Goal: Task Accomplishment & Management: Manage account settings

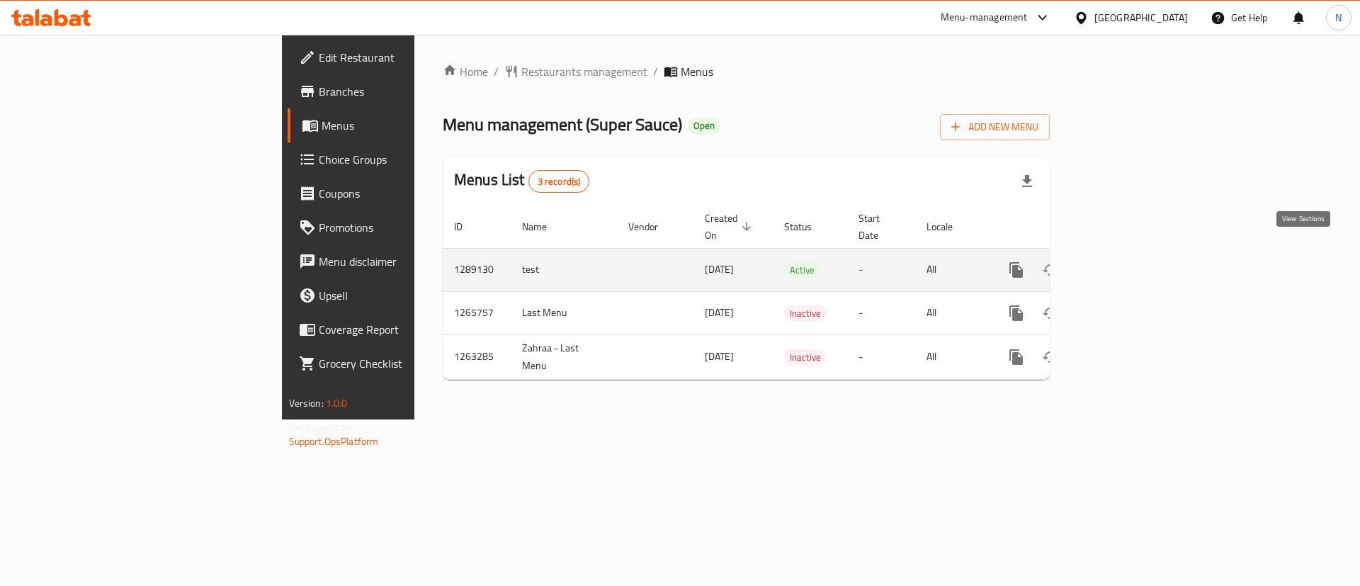
click at [1136, 253] on link "enhanced table" at bounding box center [1119, 270] width 34 height 34
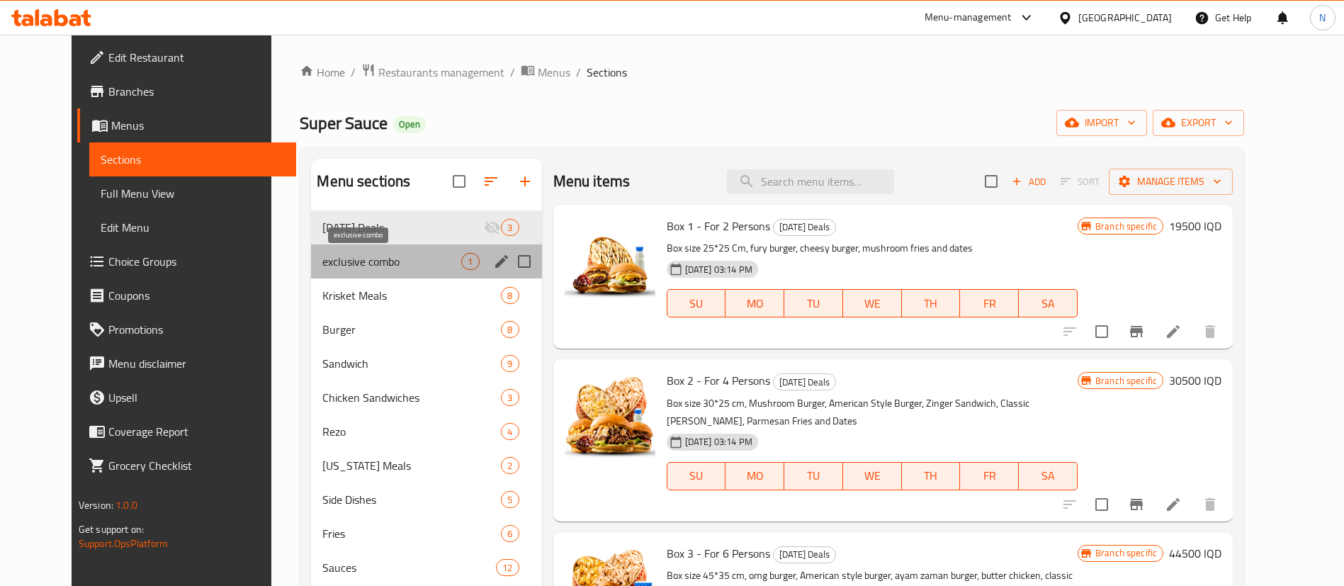
click at [332, 265] on span "exclusive combo" at bounding box center [391, 261] width 139 height 17
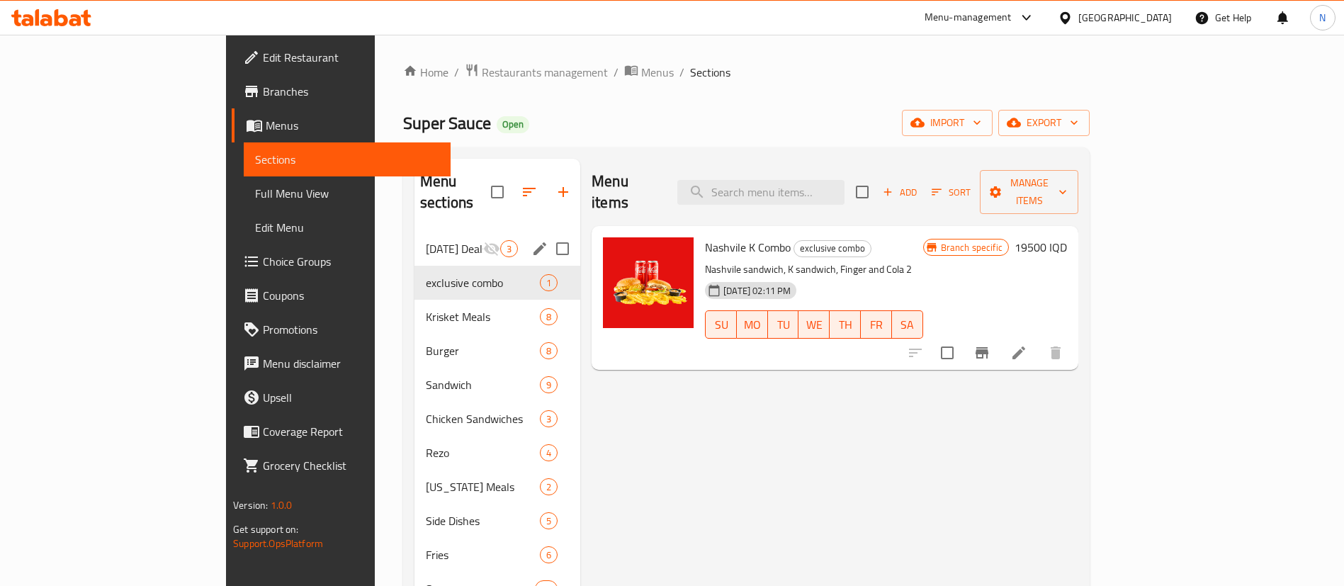
click at [414, 232] on div "Ramadan Deals 3" at bounding box center [497, 249] width 166 height 34
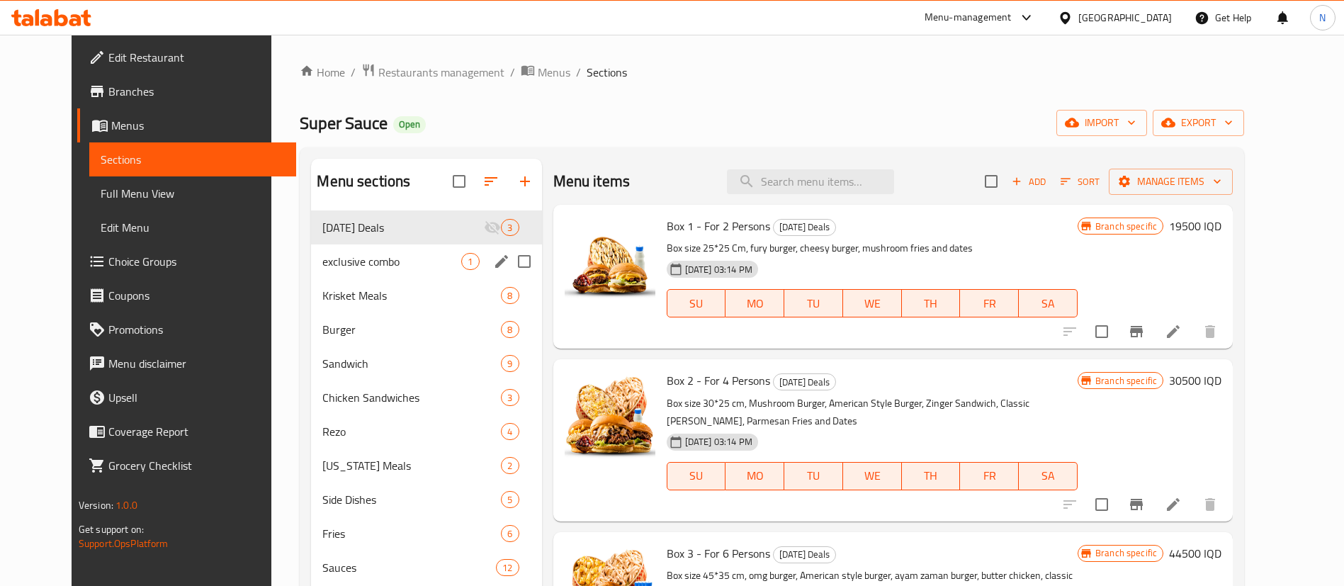
click at [362, 247] on div "exclusive combo 1" at bounding box center [426, 261] width 230 height 34
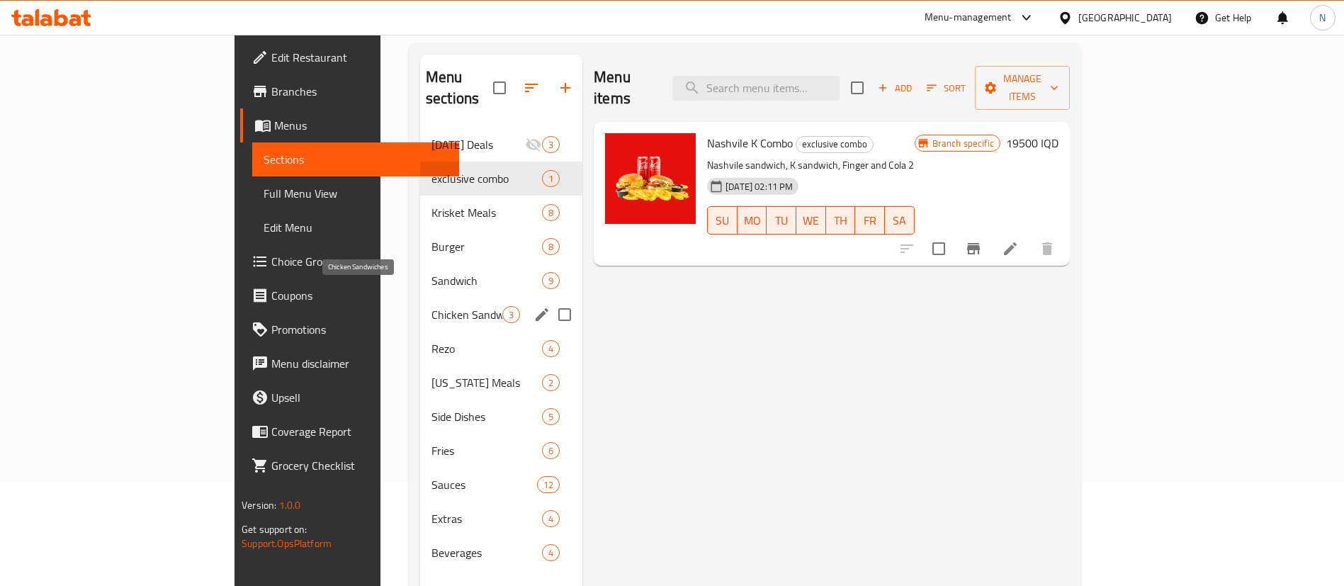
scroll to position [106, 0]
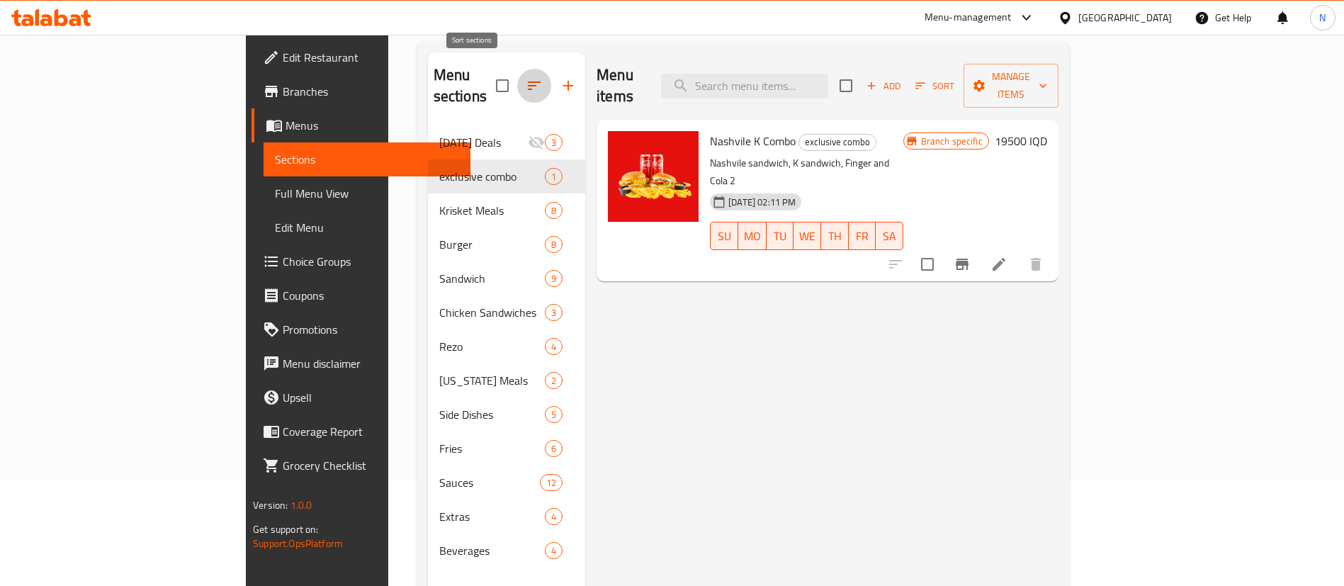
click at [528, 81] on icon "button" at bounding box center [534, 85] width 13 height 9
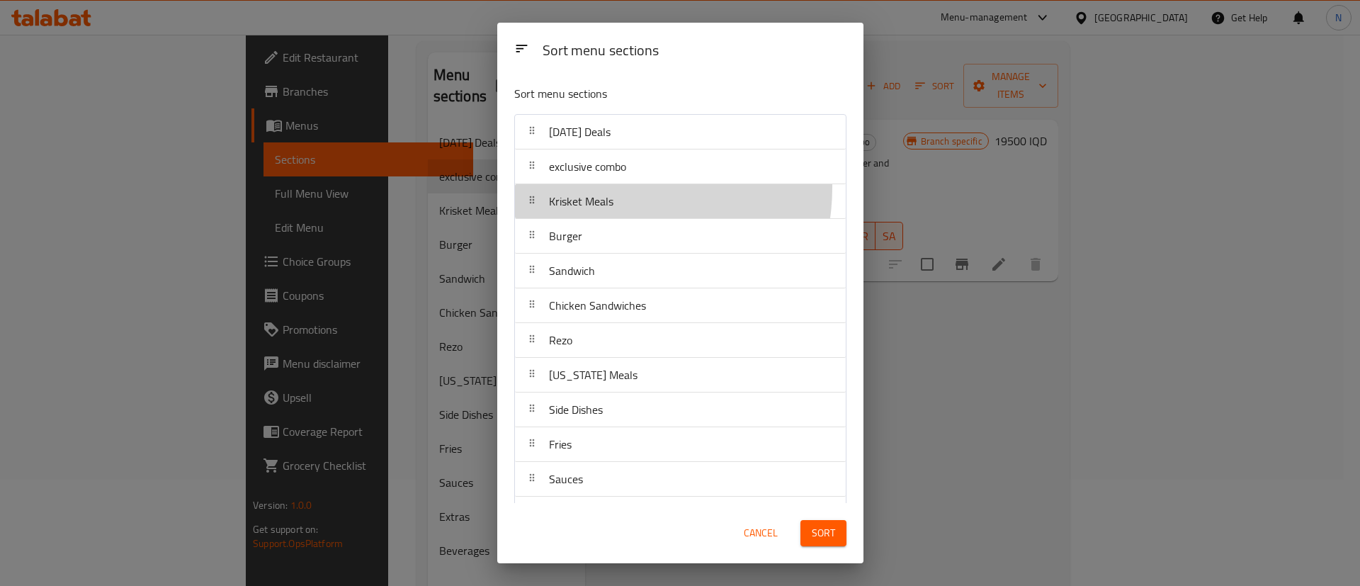
click at [614, 188] on div "Krisket Meals" at bounding box center [581, 201] width 76 height 34
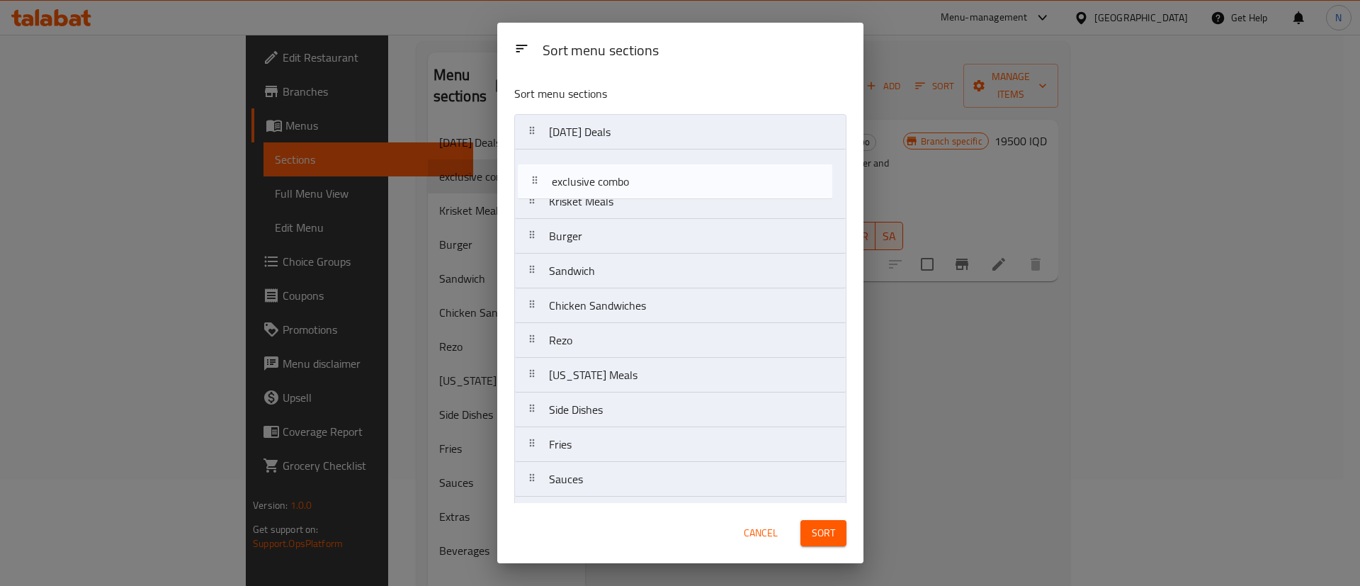
drag, startPoint x: 612, startPoint y: 174, endPoint x: 617, endPoint y: 205, distance: 31.6
click at [617, 205] on nav "Ramadan Deals exclusive combo Krisket Meals Burger Sandwich Chicken Sandwiches …" at bounding box center [680, 340] width 332 height 453
drag, startPoint x: 592, startPoint y: 200, endPoint x: 594, endPoint y: 165, distance: 35.5
click at [594, 165] on nav "Ramadan Deals Krisket Meals exclusive combo Burger Sandwich Chicken Sandwiches …" at bounding box center [680, 340] width 332 height 453
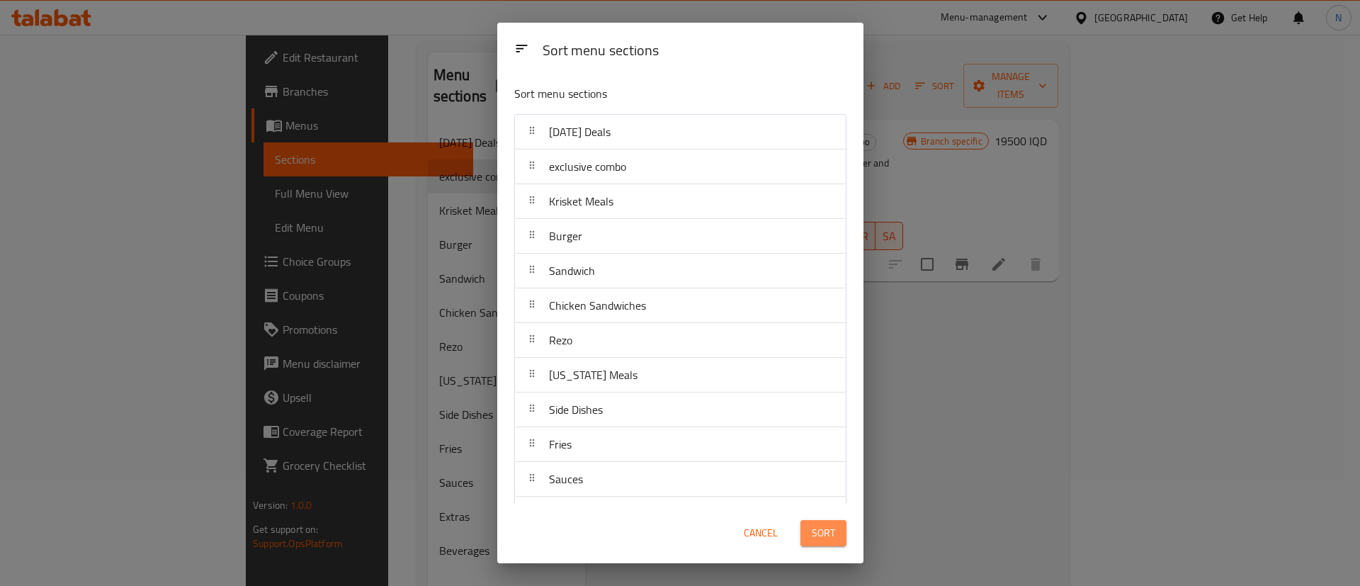
click at [823, 531] on span "Sort" at bounding box center [823, 533] width 23 height 18
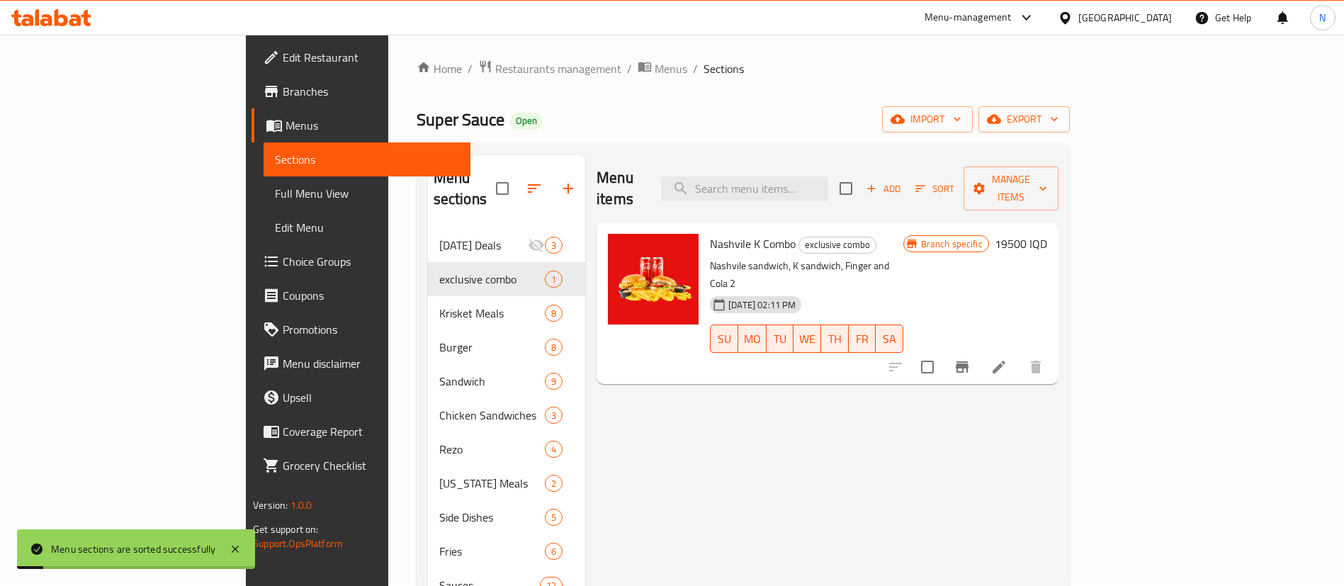
scroll to position [0, 0]
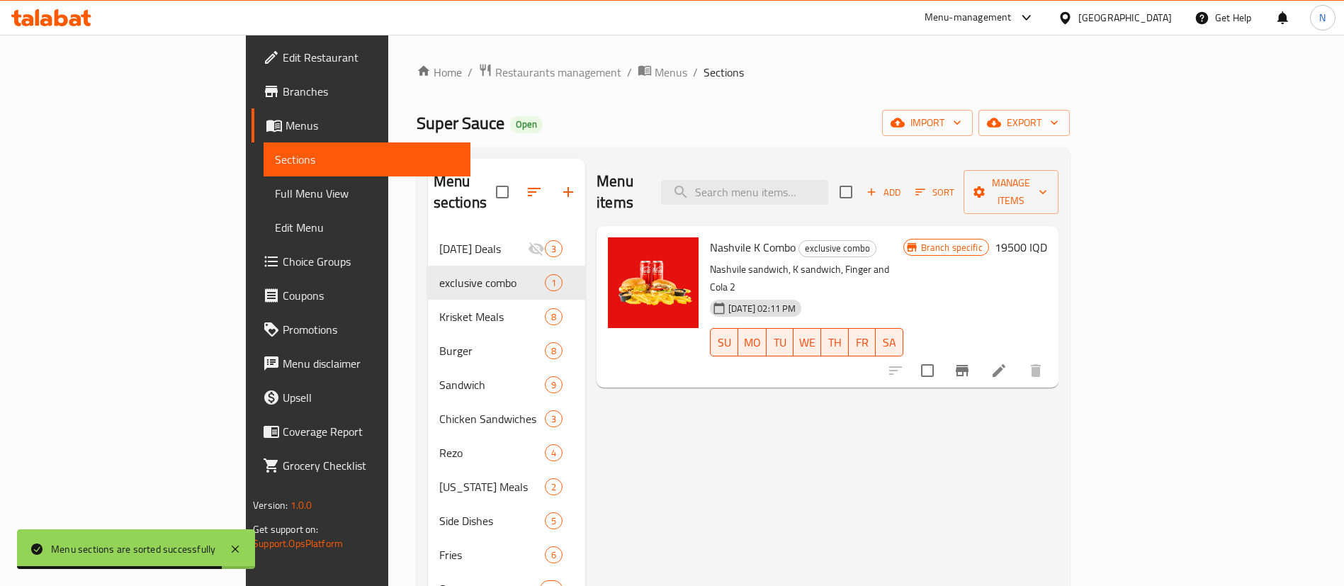
click at [668, 94] on div "Home / Restaurants management / Menus / Sections Super Sauce Open import export…" at bounding box center [743, 409] width 653 height 693
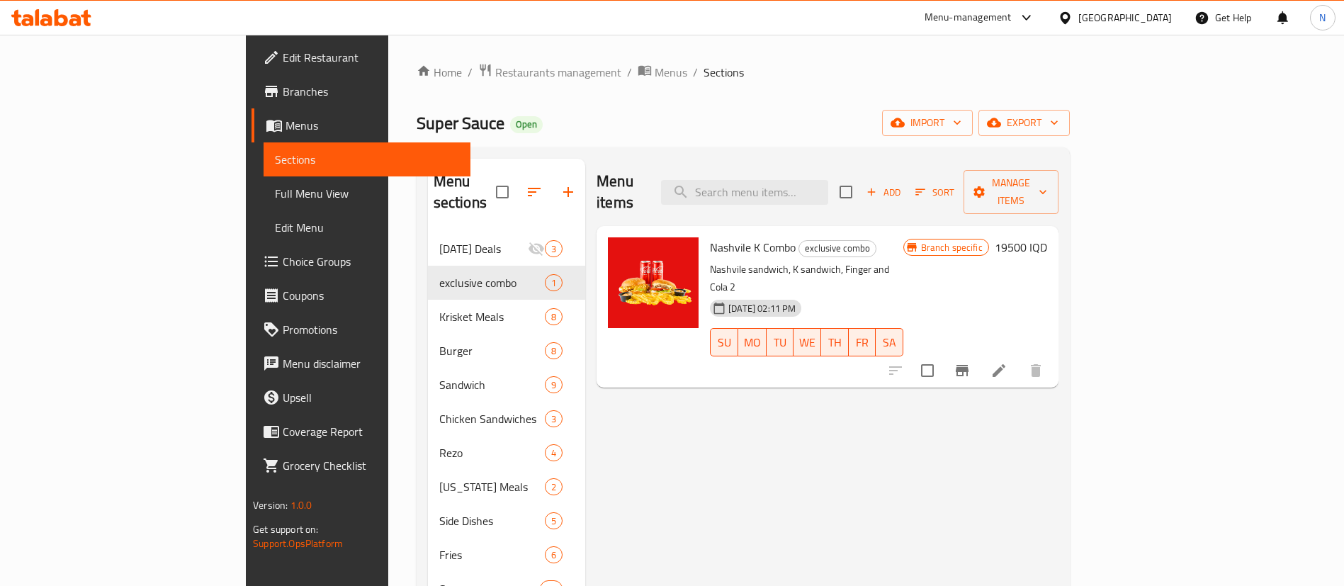
click at [568, 132] on div "Super Sauce Open import export" at bounding box center [743, 123] width 653 height 26
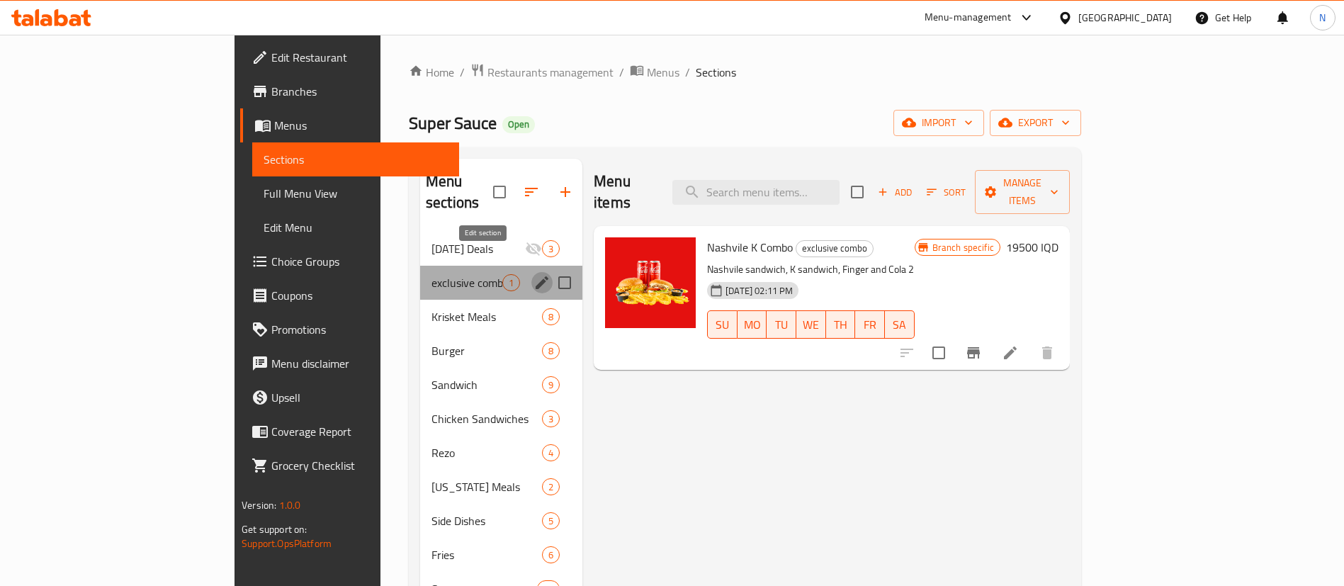
click at [533, 274] on icon "edit" at bounding box center [541, 282] width 17 height 17
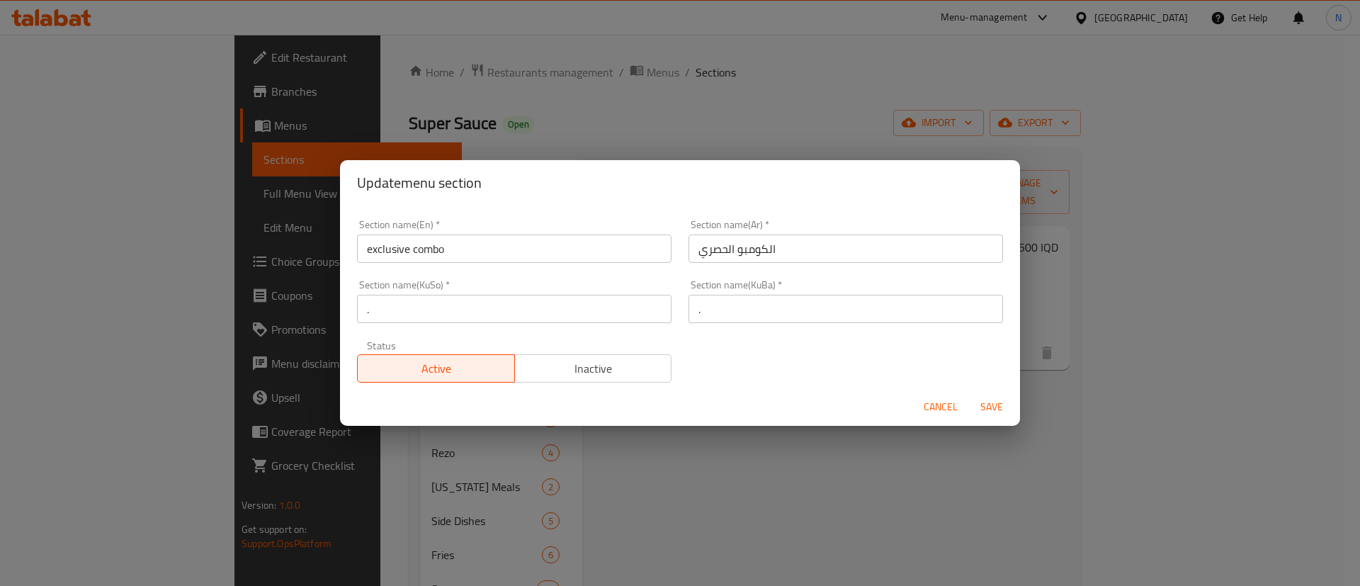
drag, startPoint x: 529, startPoint y: 375, endPoint x: 548, endPoint y: 375, distance: 18.4
click at [531, 375] on span "Inactive" at bounding box center [594, 368] width 146 height 21
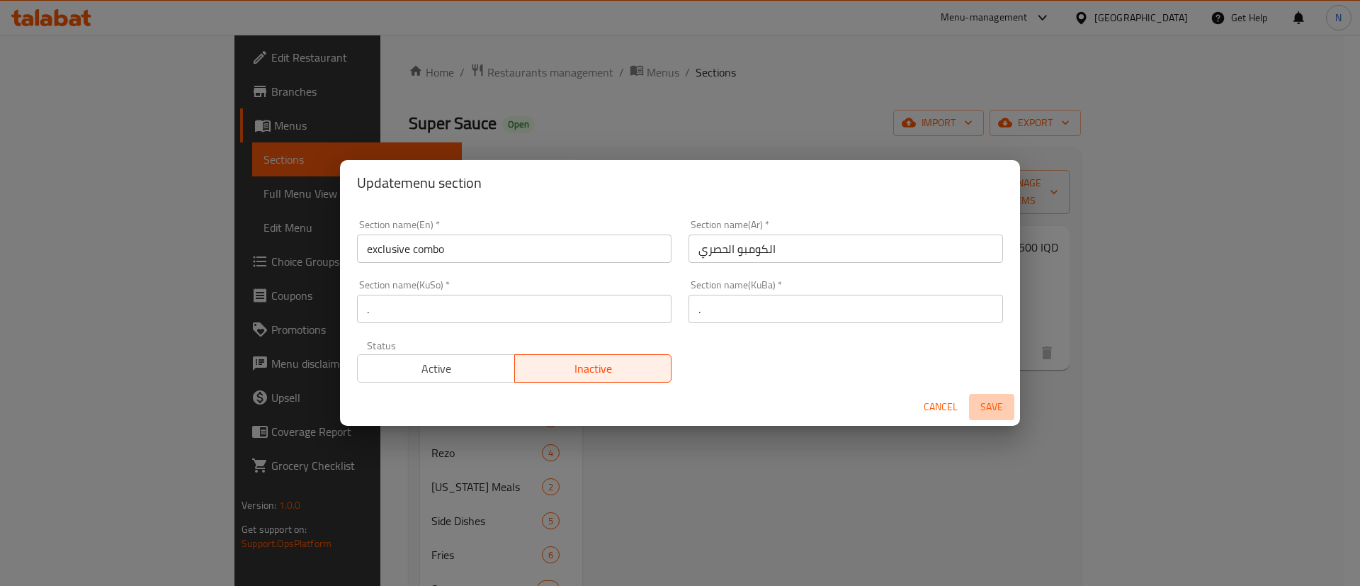
click at [995, 400] on span "Save" at bounding box center [992, 407] width 34 height 18
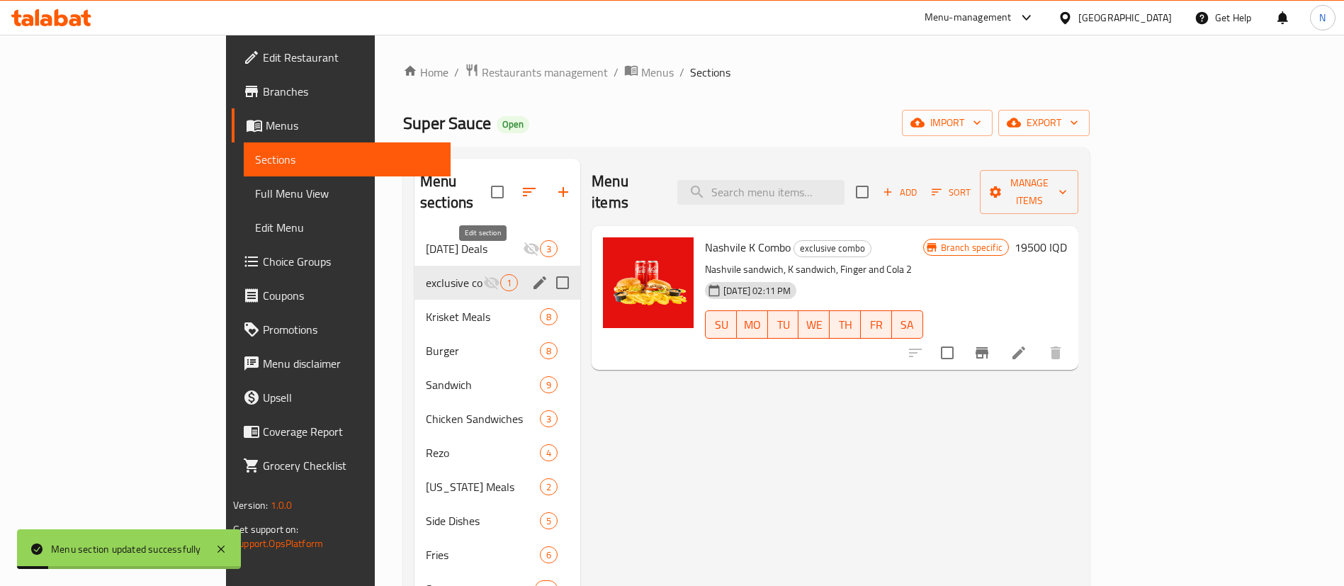
click at [533, 276] on icon "edit" at bounding box center [539, 282] width 13 height 13
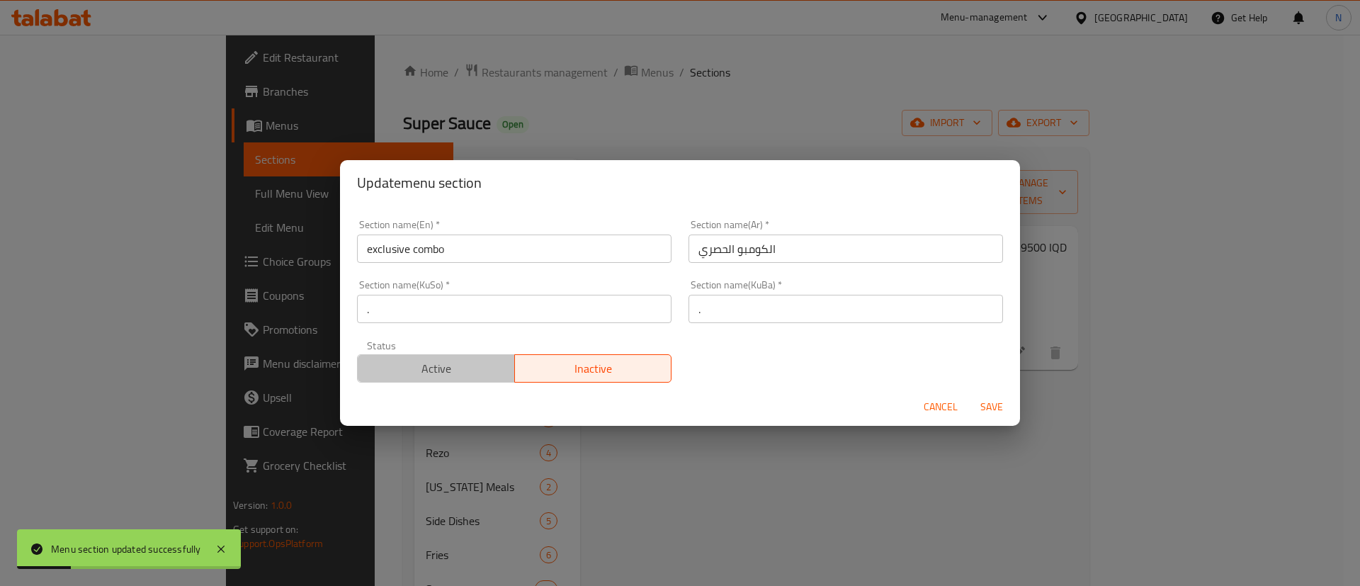
click at [458, 361] on span "Active" at bounding box center [436, 368] width 146 height 21
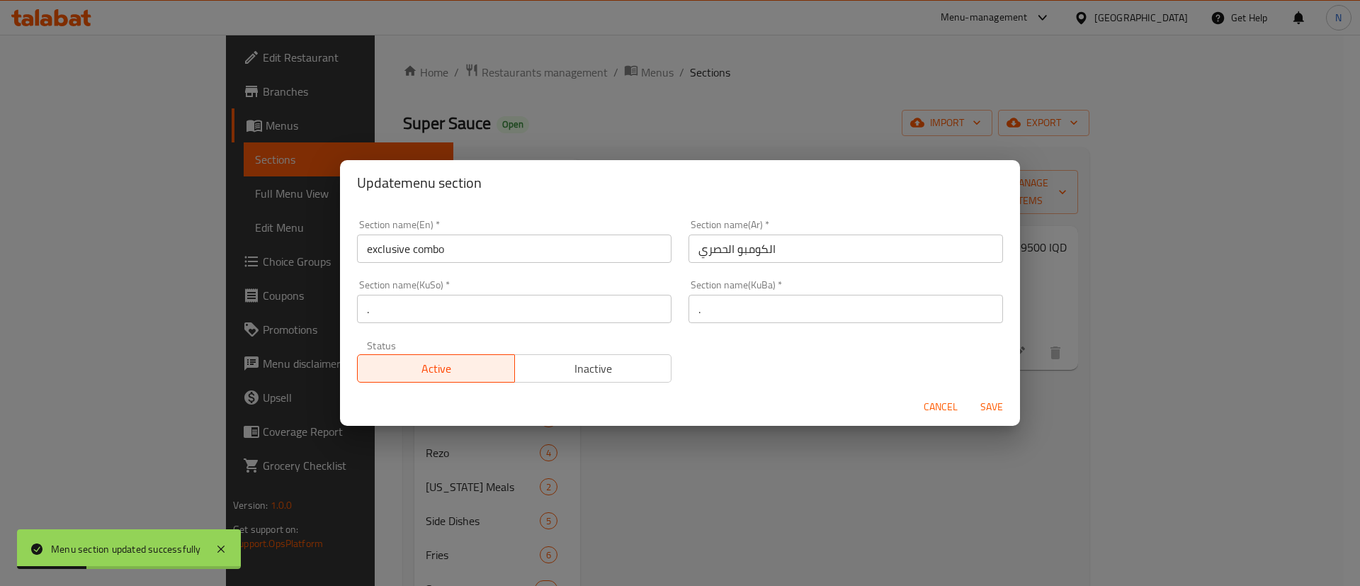
click at [993, 412] on span "Save" at bounding box center [992, 407] width 34 height 18
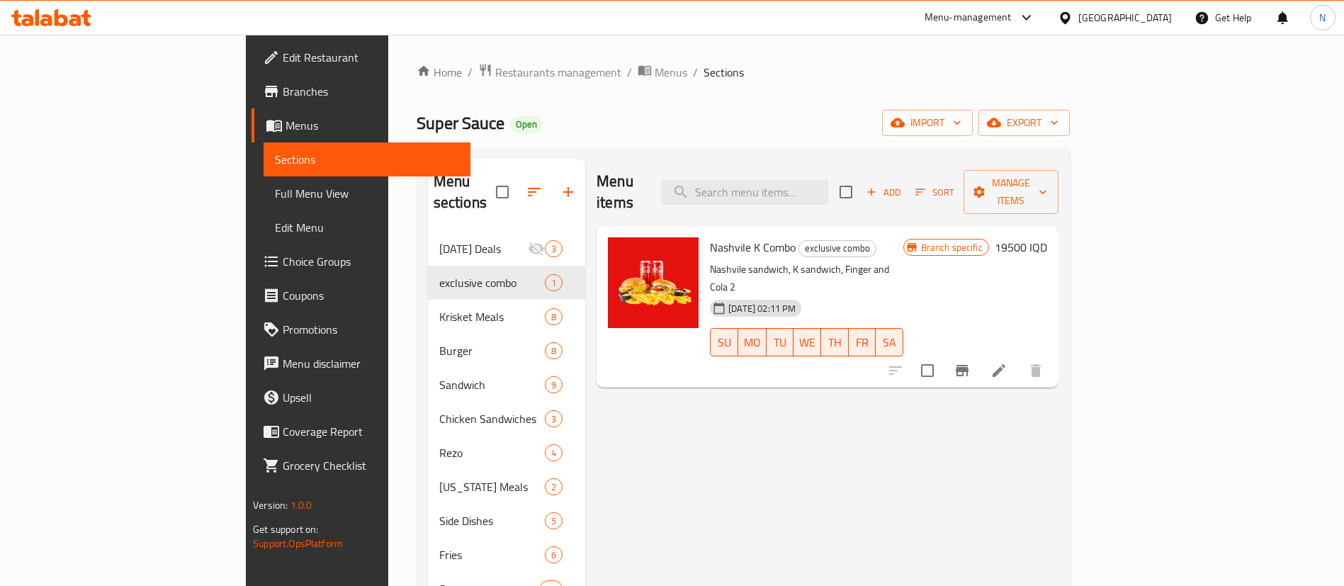
click at [660, 435] on div "Menu items Add Sort Manage items Nashvile K Combo exclusive combo Nashvile sand…" at bounding box center [821, 452] width 473 height 586
click at [283, 83] on span "Branches" at bounding box center [371, 91] width 176 height 17
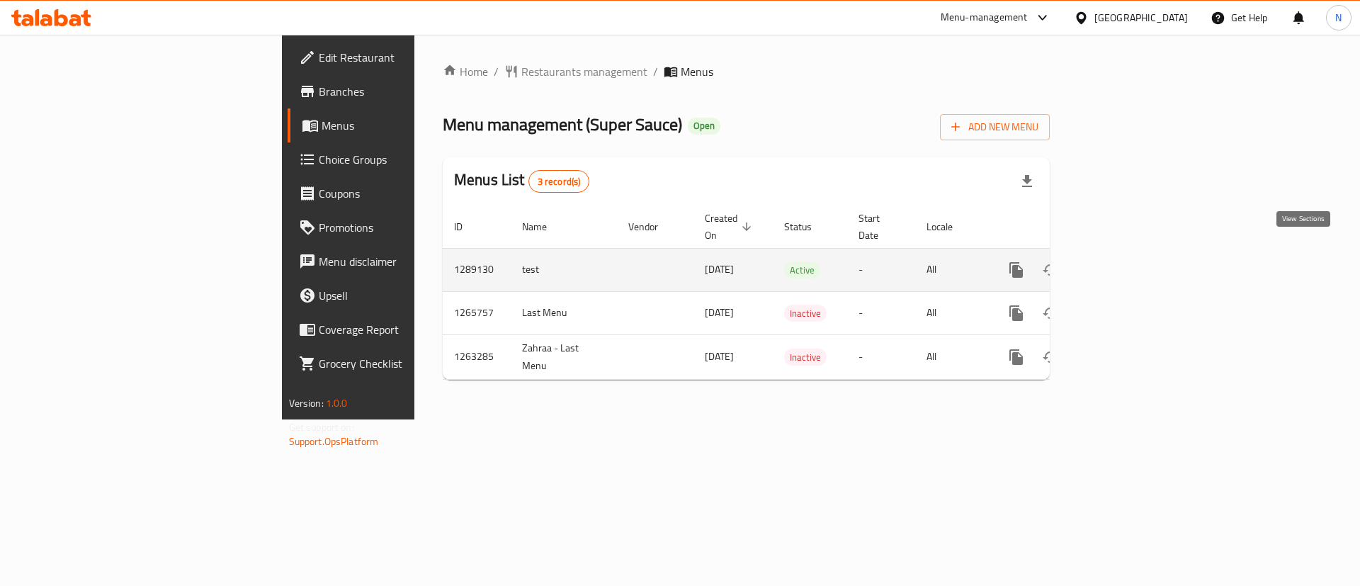
click at [1127, 261] on icon "enhanced table" at bounding box center [1118, 269] width 17 height 17
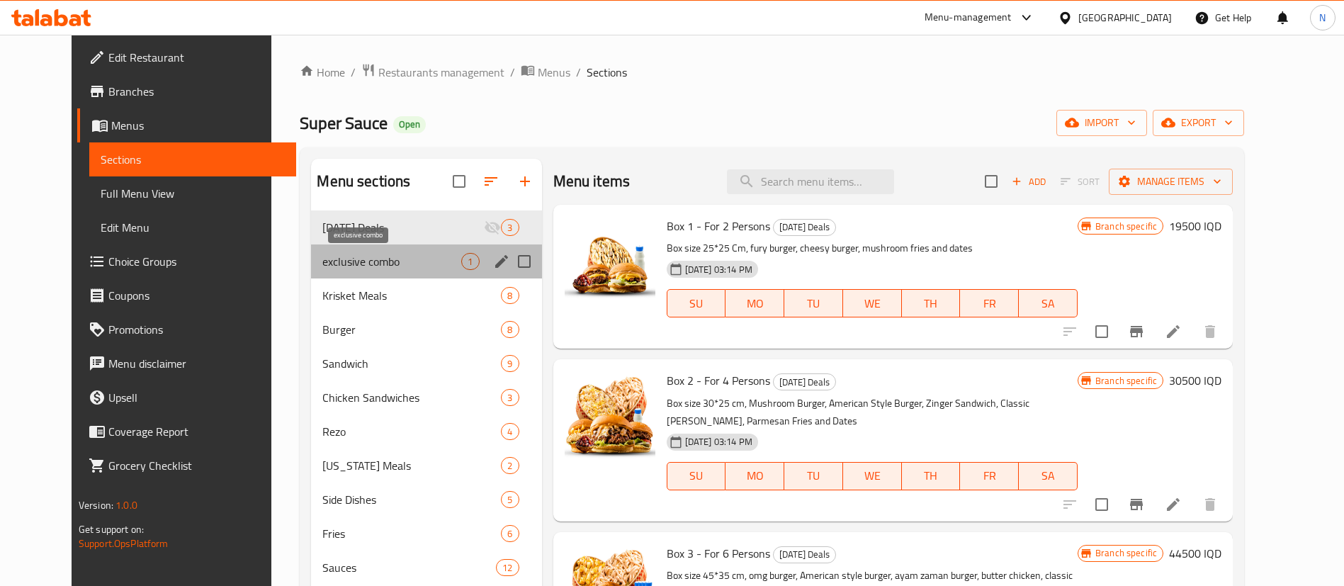
click at [337, 266] on span "exclusive combo" at bounding box center [391, 261] width 139 height 17
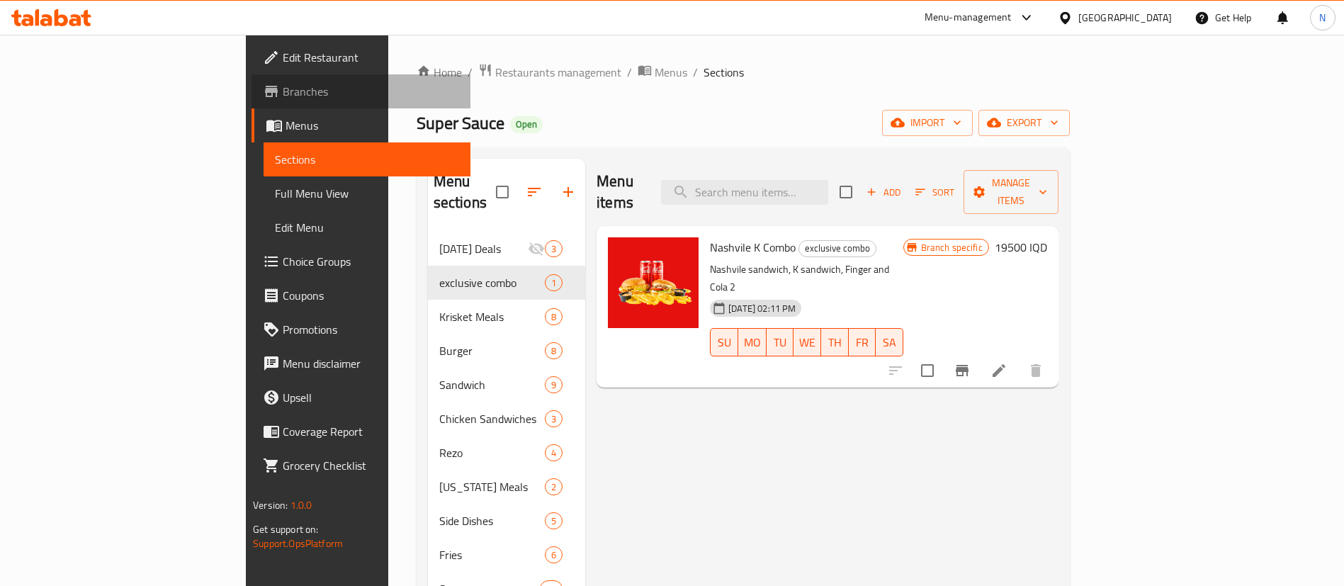
click at [251, 81] on link "Branches" at bounding box center [360, 91] width 219 height 34
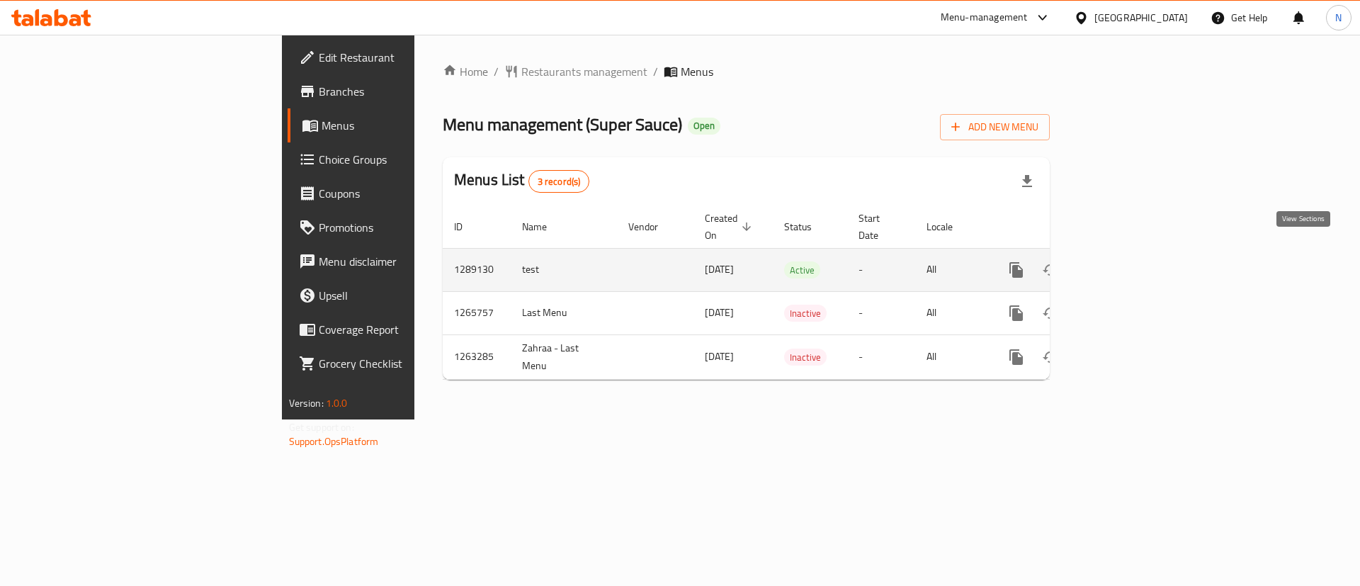
click at [1136, 264] on link "enhanced table" at bounding box center [1119, 270] width 34 height 34
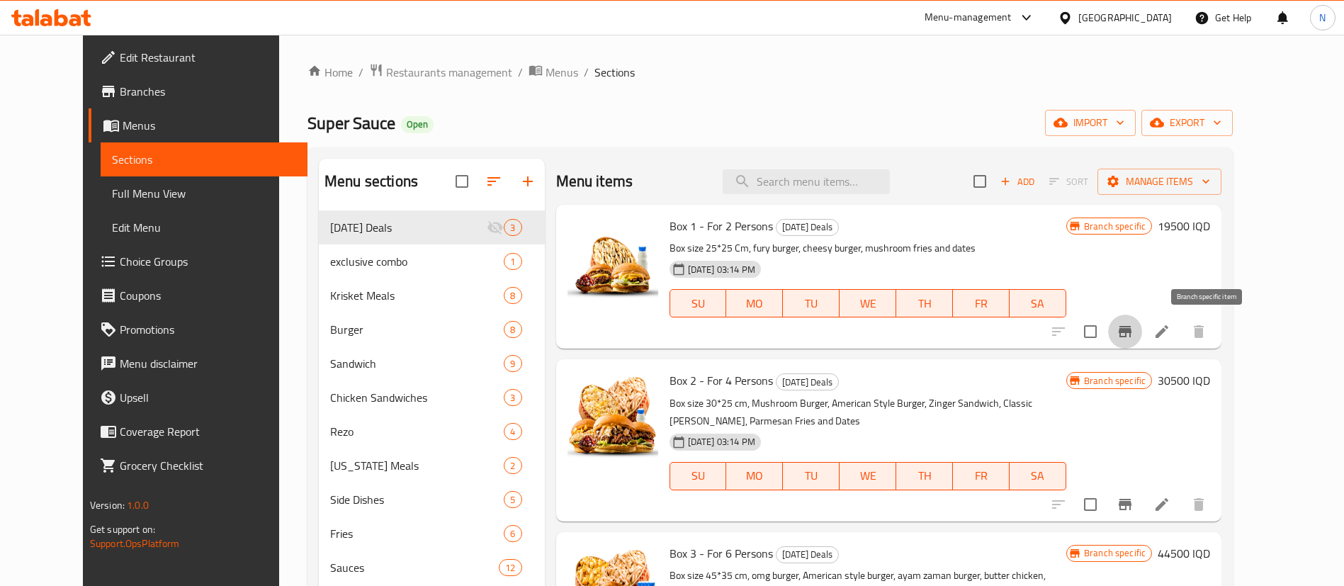
click at [1142, 331] on button "Branch-specific-item" at bounding box center [1125, 332] width 34 height 34
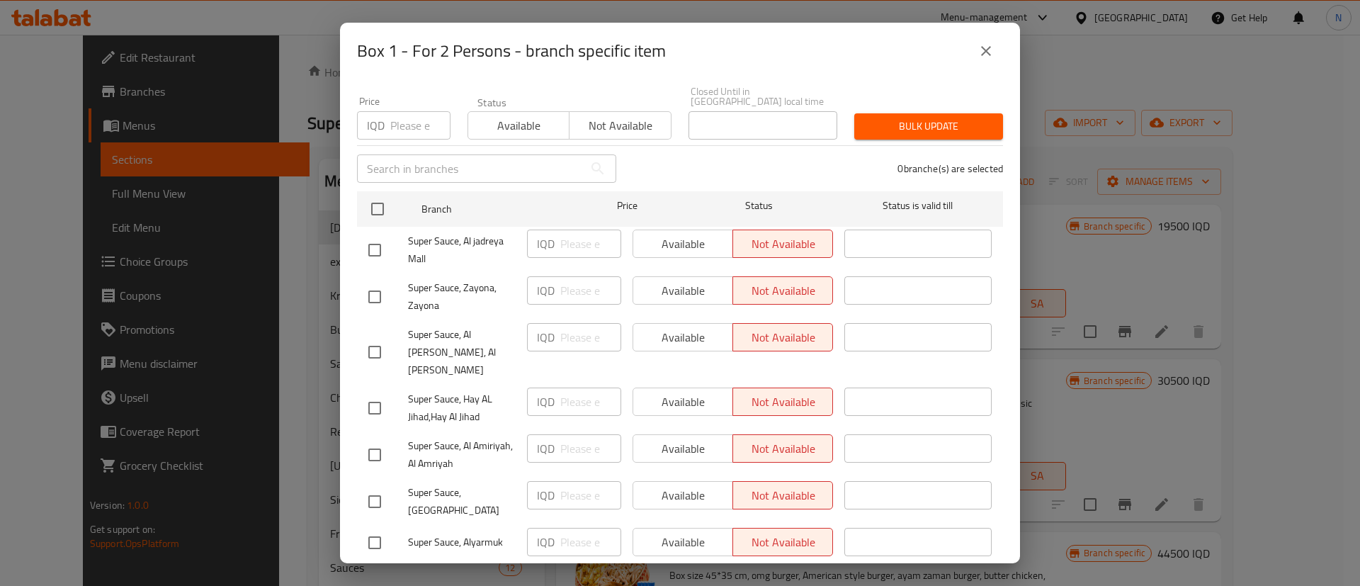
scroll to position [117, 0]
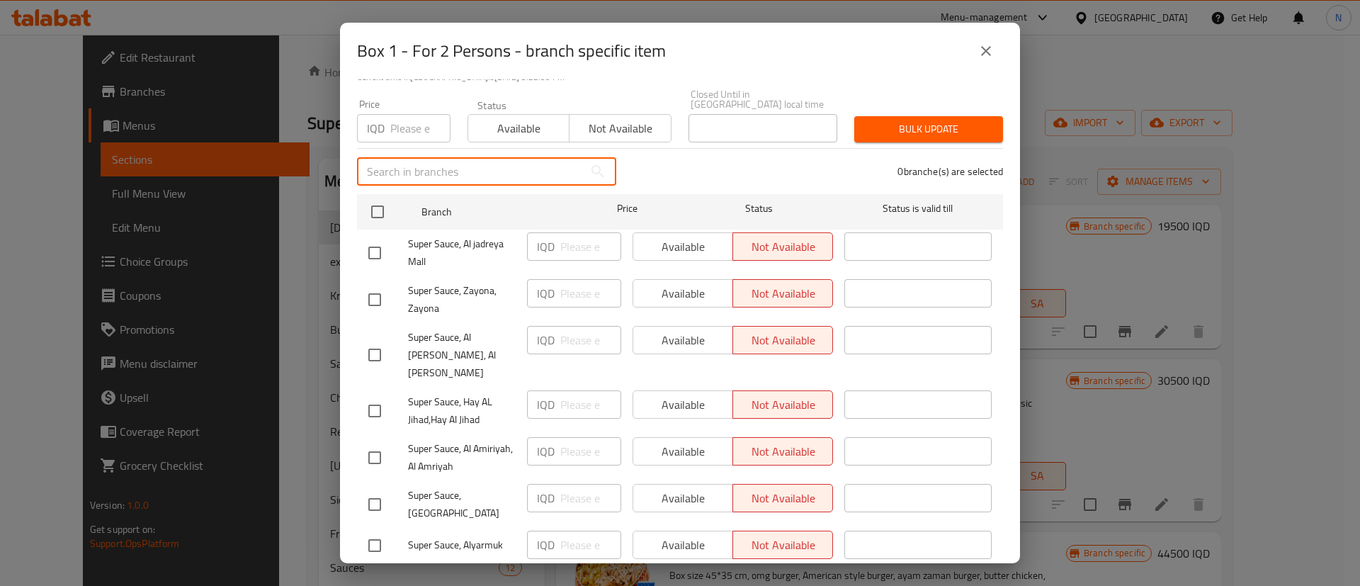
click at [449, 157] on input "text" at bounding box center [470, 171] width 227 height 28
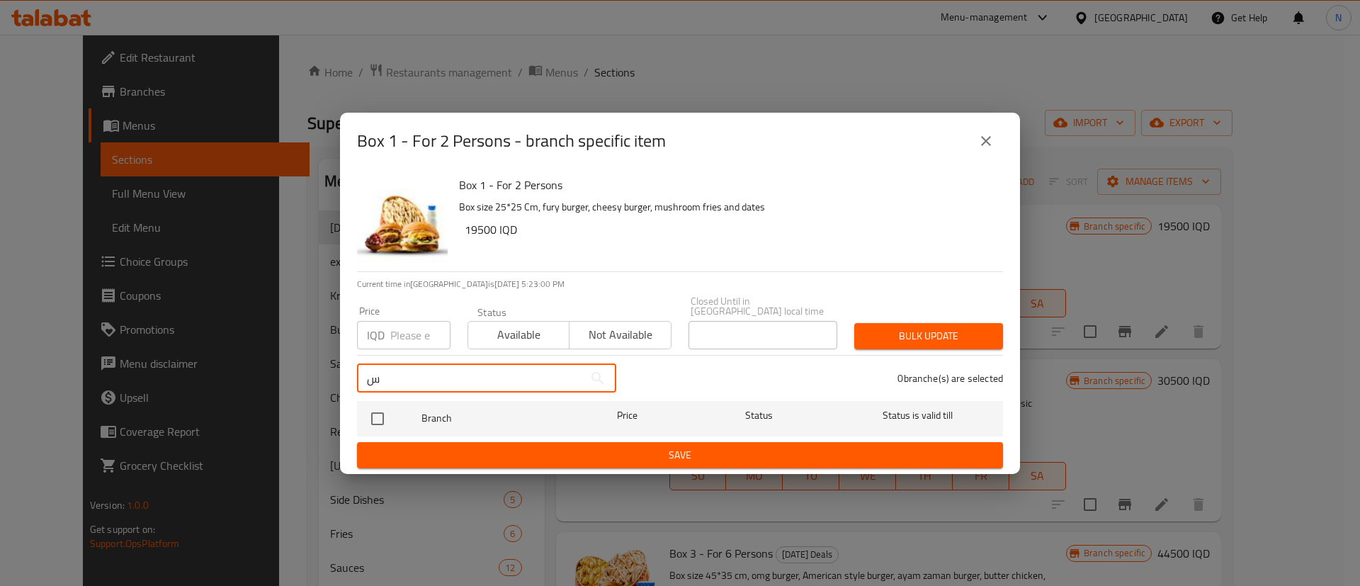
scroll to position [0, 0]
type input "س"
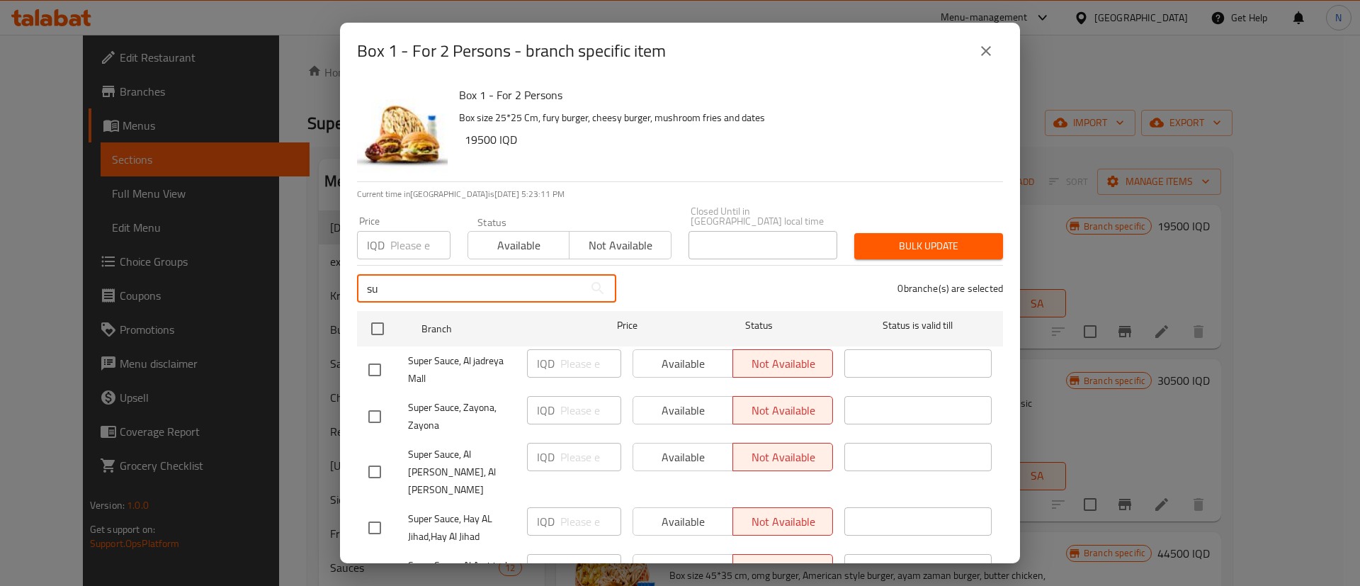
type input "s"
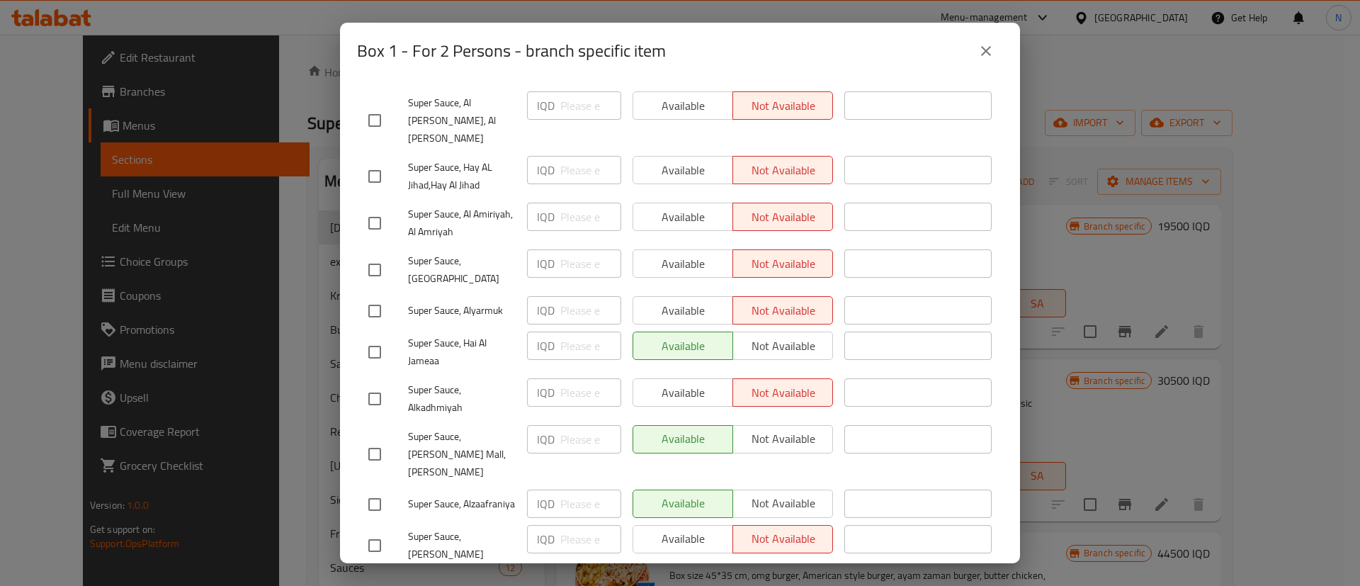
scroll to position [364, 0]
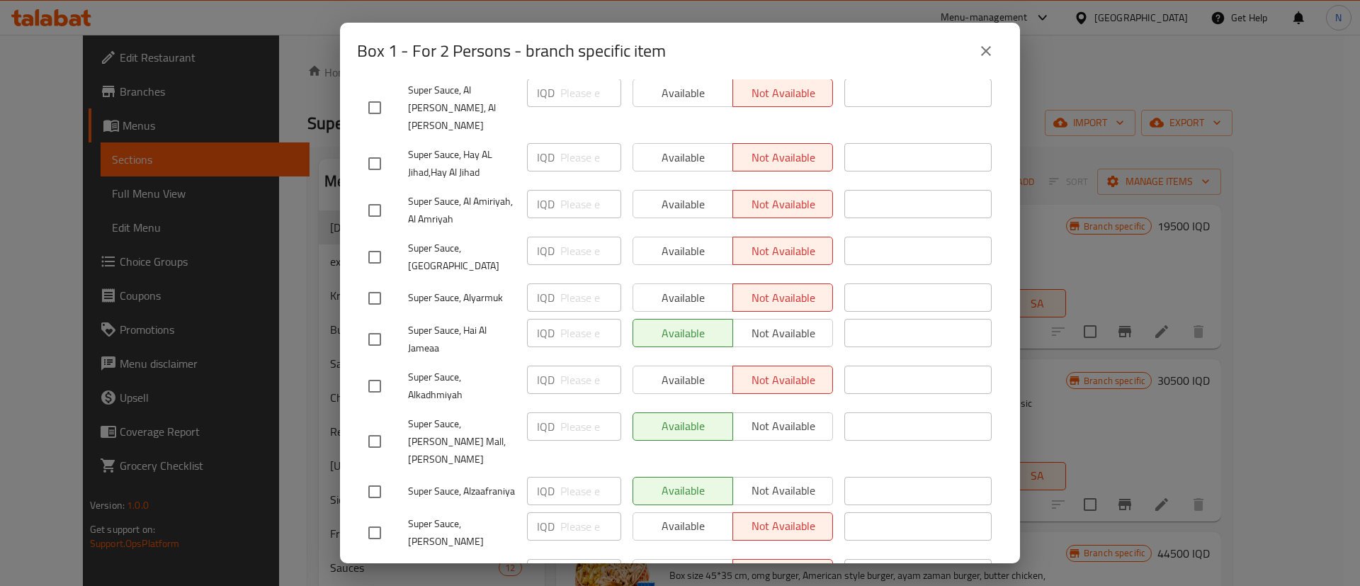
click at [663, 283] on div "Available Not available" at bounding box center [733, 297] width 200 height 28
click at [689, 283] on div "Available Not available" at bounding box center [733, 297] width 200 height 28
click at [687, 283] on div "Available Not available" at bounding box center [733, 297] width 200 height 28
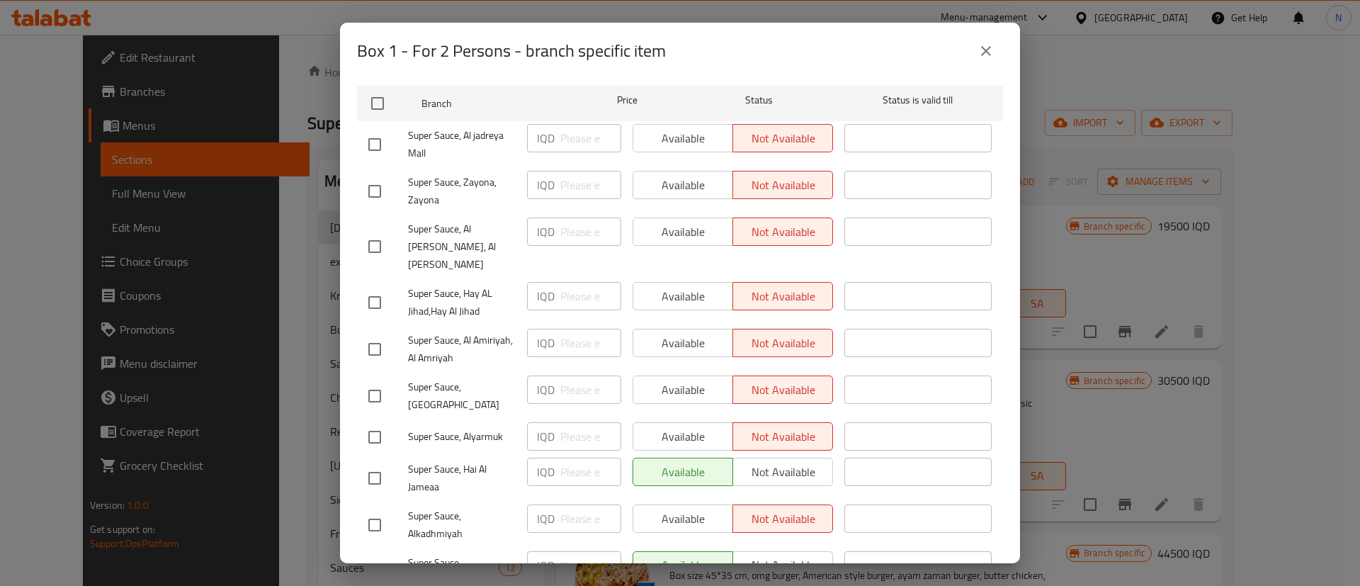
scroll to position [258, 0]
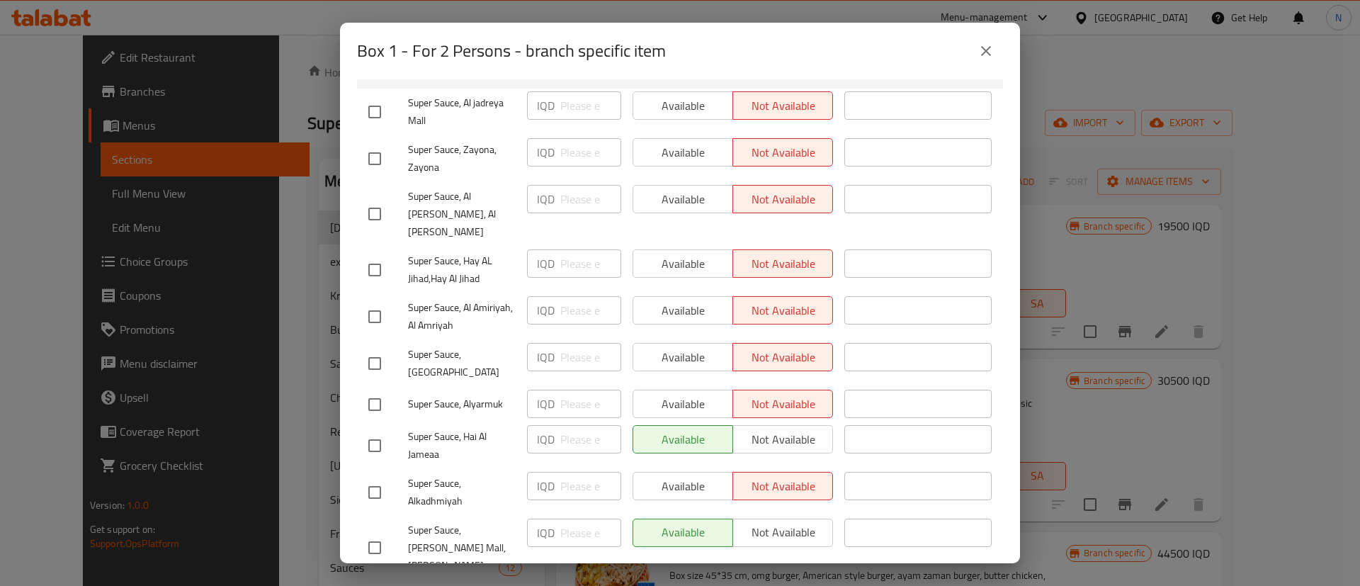
click at [680, 390] on div "Available Not available" at bounding box center [733, 404] width 200 height 28
click at [660, 419] on div "Available Not available" at bounding box center [733, 445] width 212 height 52
click at [664, 390] on div "Available Not available" at bounding box center [733, 404] width 200 height 28
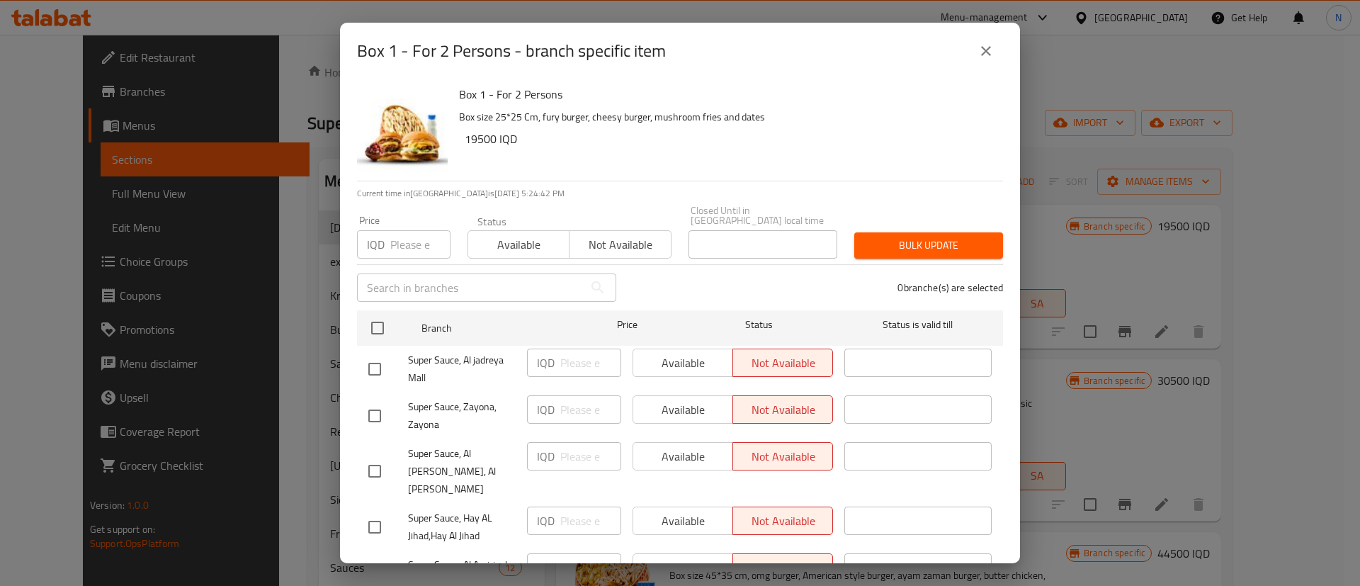
scroll to position [0, 0]
click at [993, 45] on icon "close" at bounding box center [986, 51] width 17 height 17
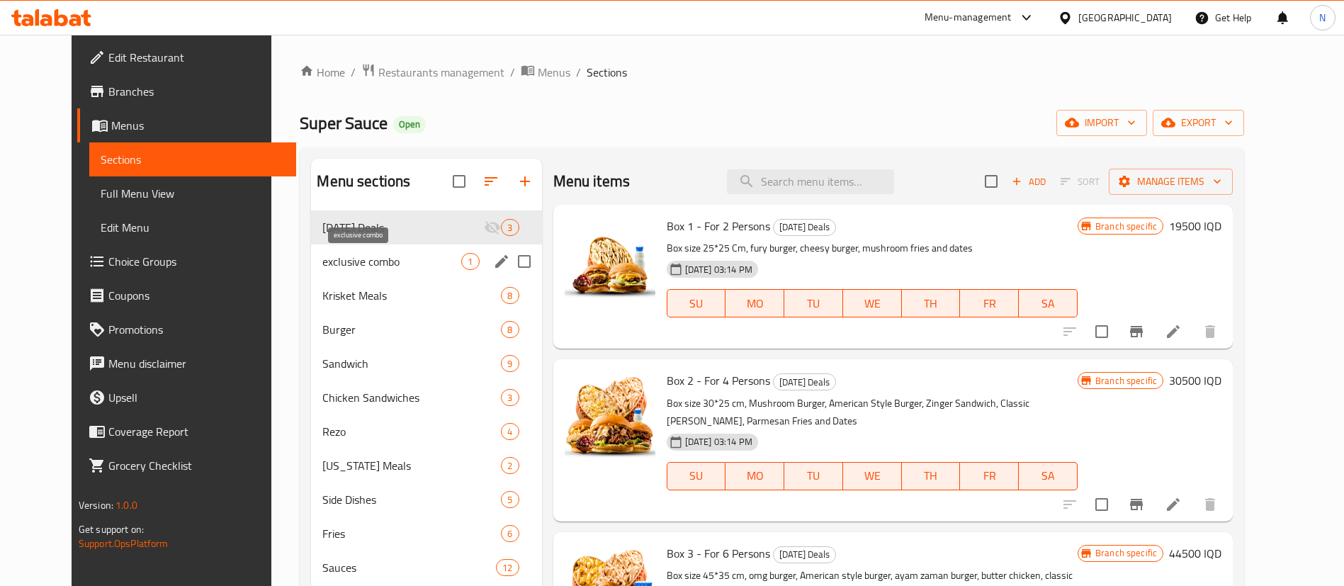
click at [322, 261] on span "exclusive combo" at bounding box center [391, 261] width 139 height 17
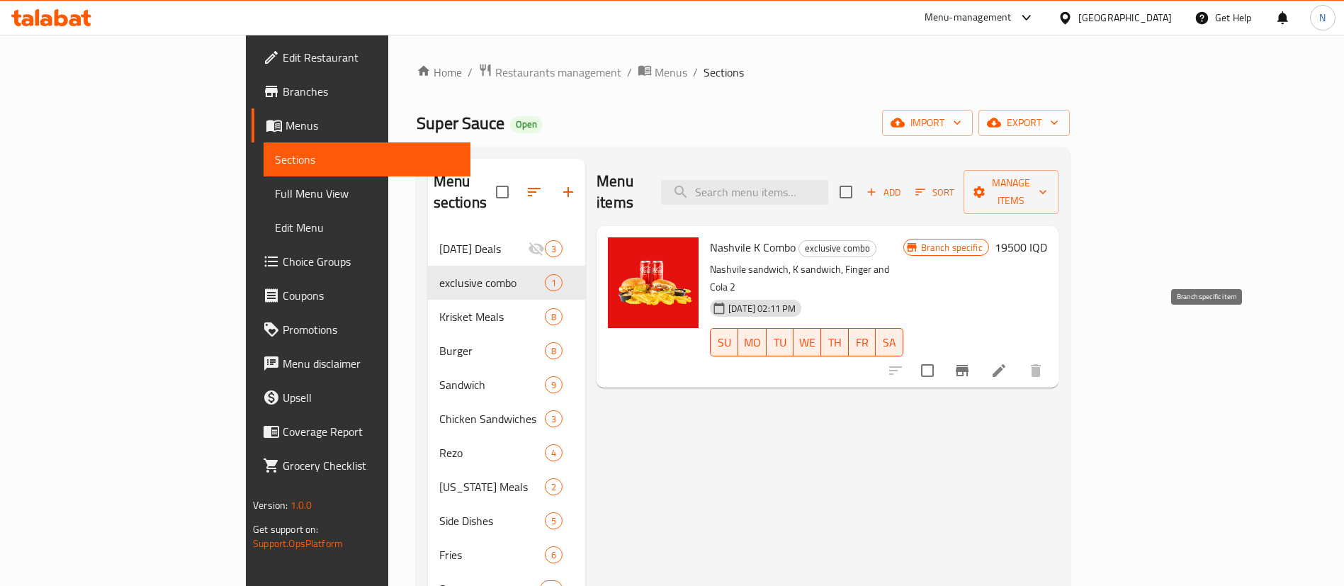
click at [968, 365] on icon "Branch-specific-item" at bounding box center [962, 370] width 13 height 11
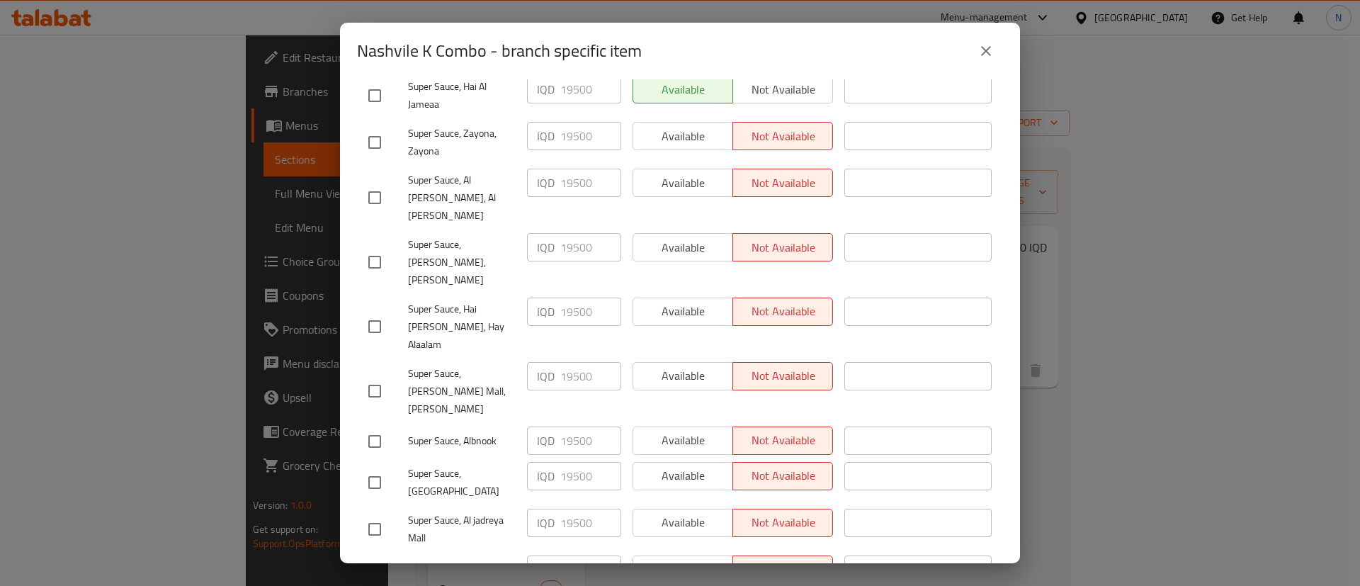
scroll to position [490, 0]
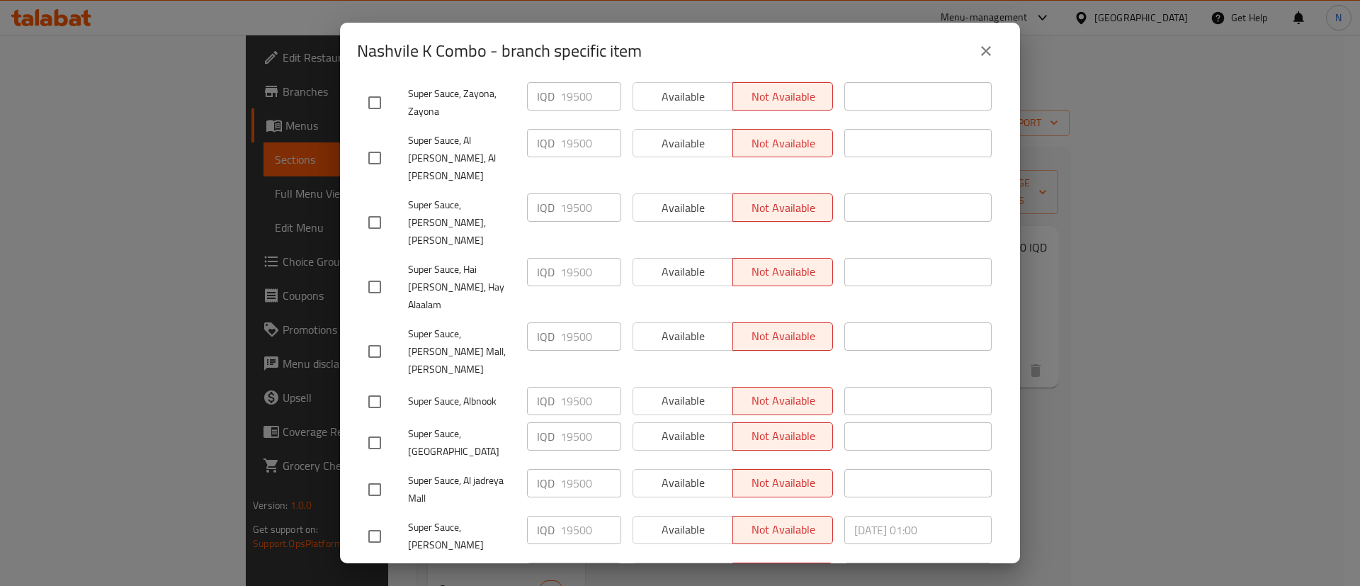
click at [982, 47] on icon "close" at bounding box center [986, 51] width 10 height 10
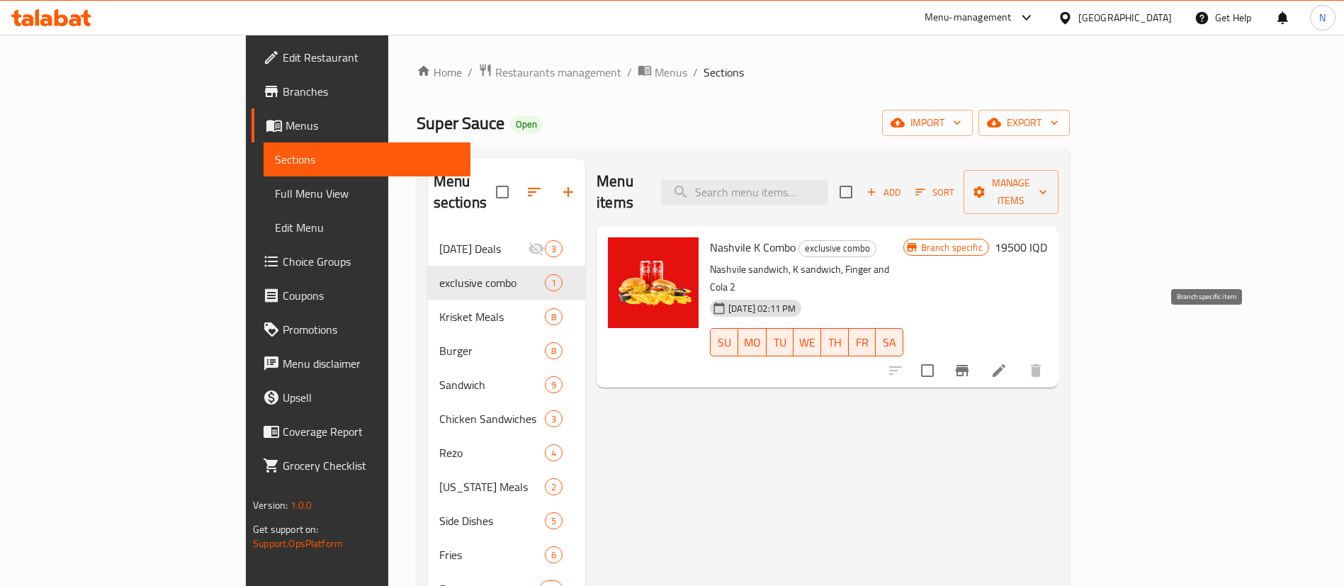
click at [968, 365] on icon "Branch-specific-item" at bounding box center [962, 370] width 13 height 11
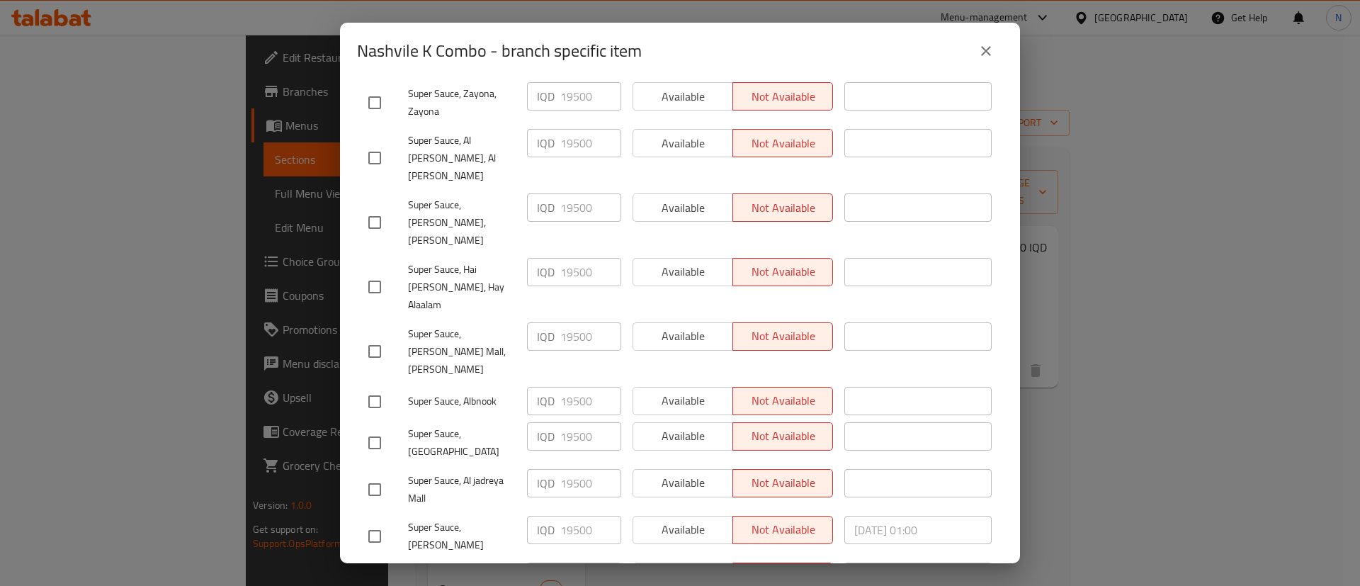
click at [665, 563] on div "Available Not available" at bounding box center [733, 577] width 200 height 28
click at [662, 563] on div "Available Not available" at bounding box center [733, 577] width 200 height 28
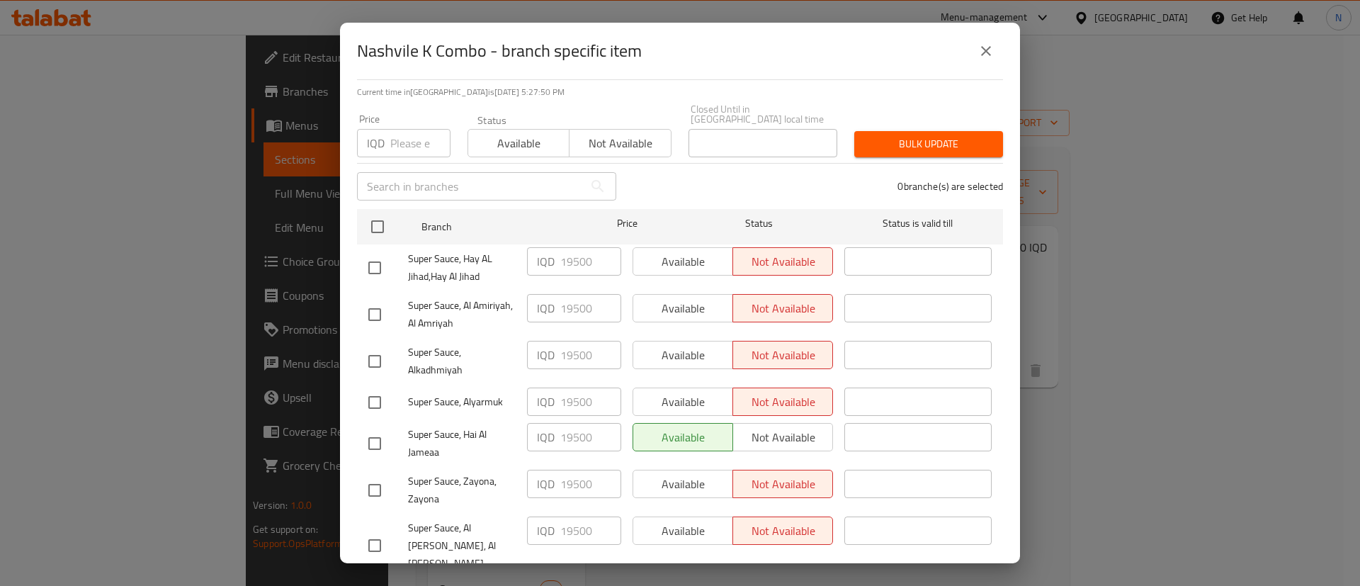
scroll to position [64, 0]
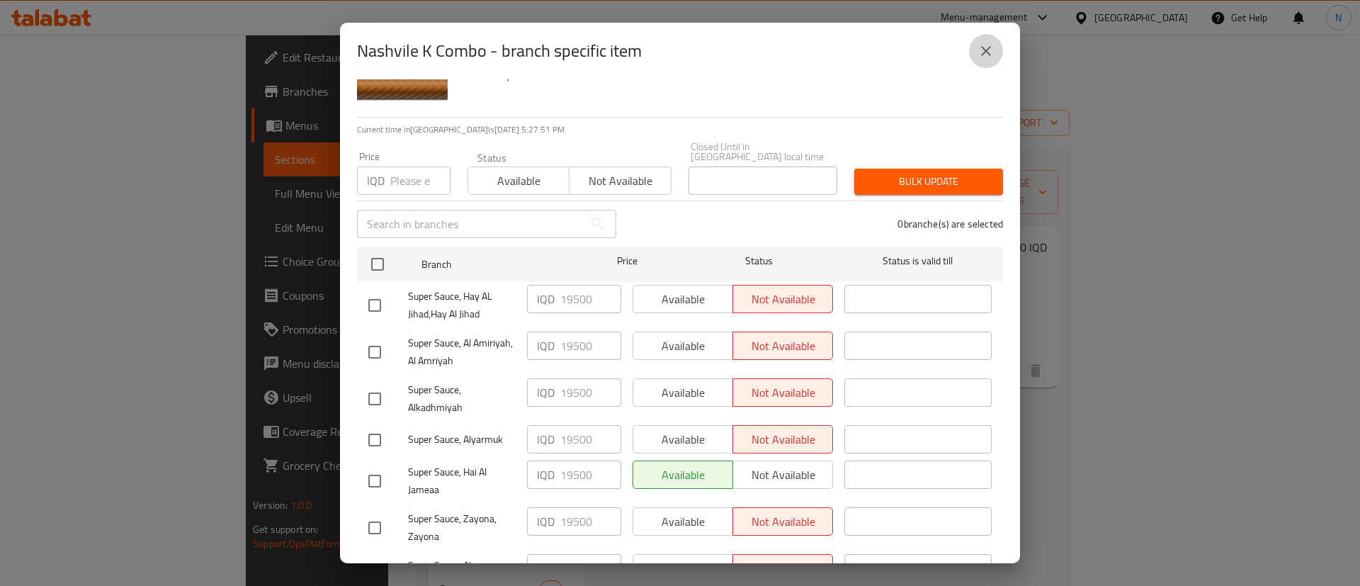
click at [985, 52] on icon "close" at bounding box center [986, 51] width 17 height 17
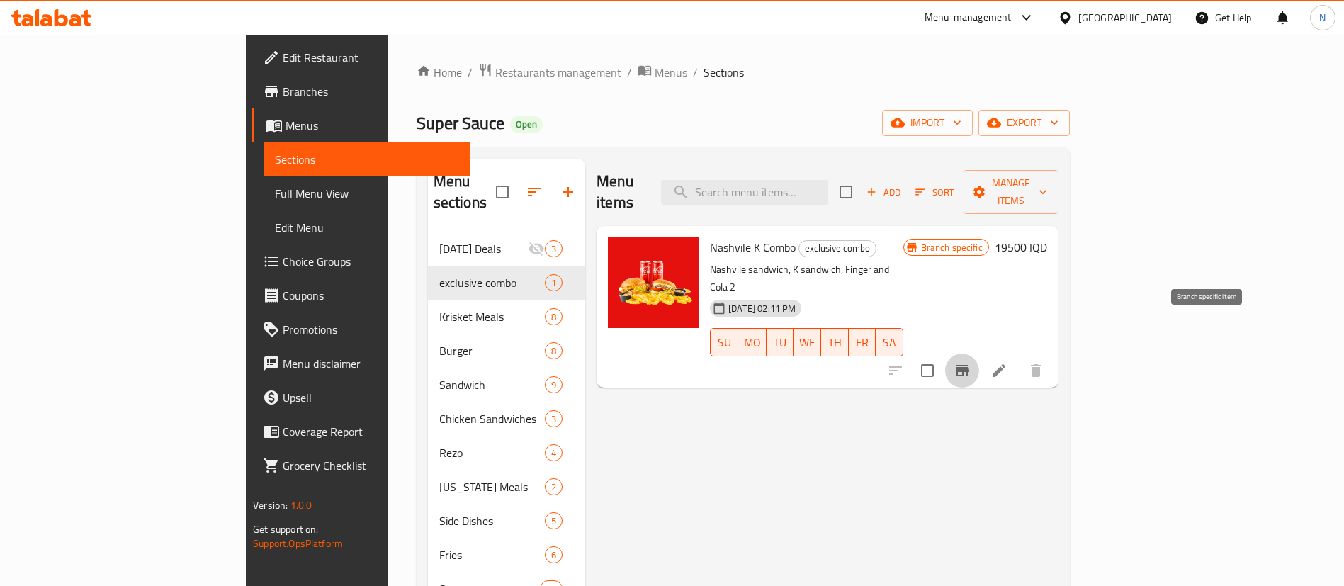
click at [968, 365] on icon "Branch-specific-item" at bounding box center [962, 370] width 13 height 11
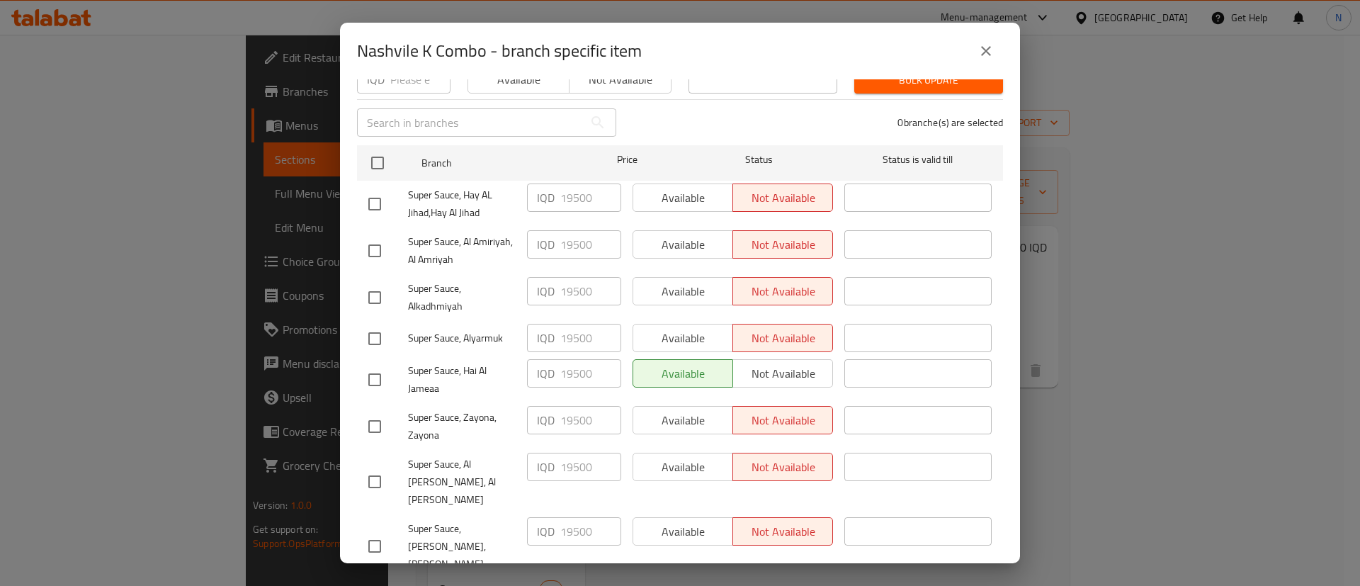
scroll to position [0, 0]
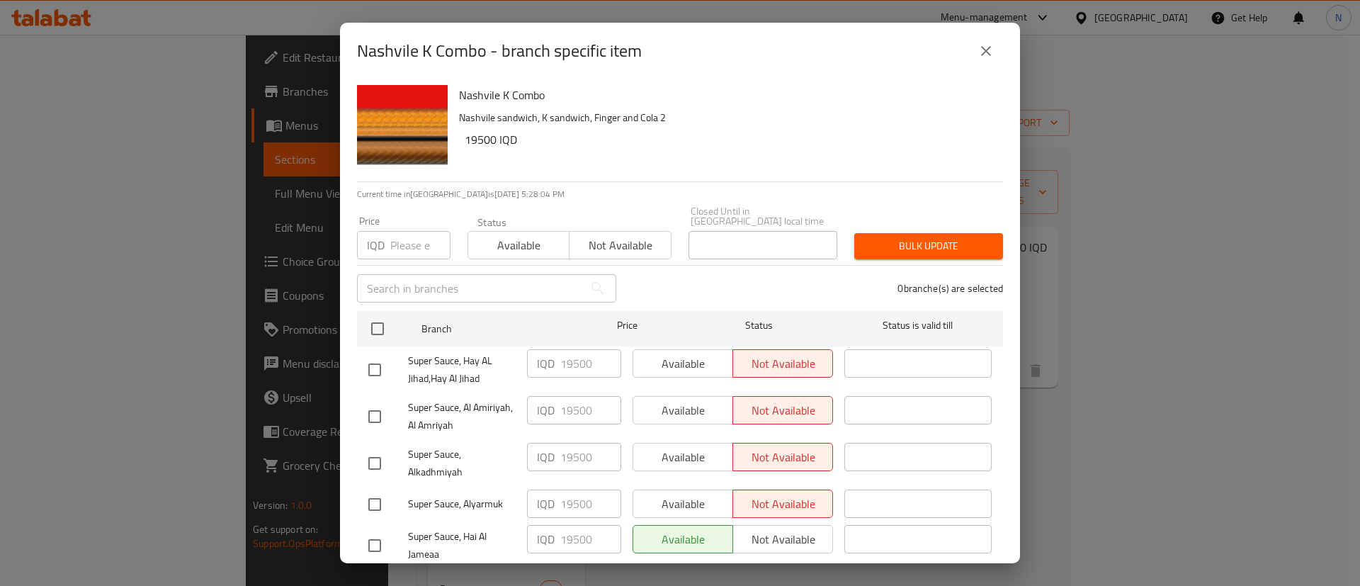
click at [371, 490] on input "checkbox" at bounding box center [375, 505] width 30 height 30
checkbox input "true"
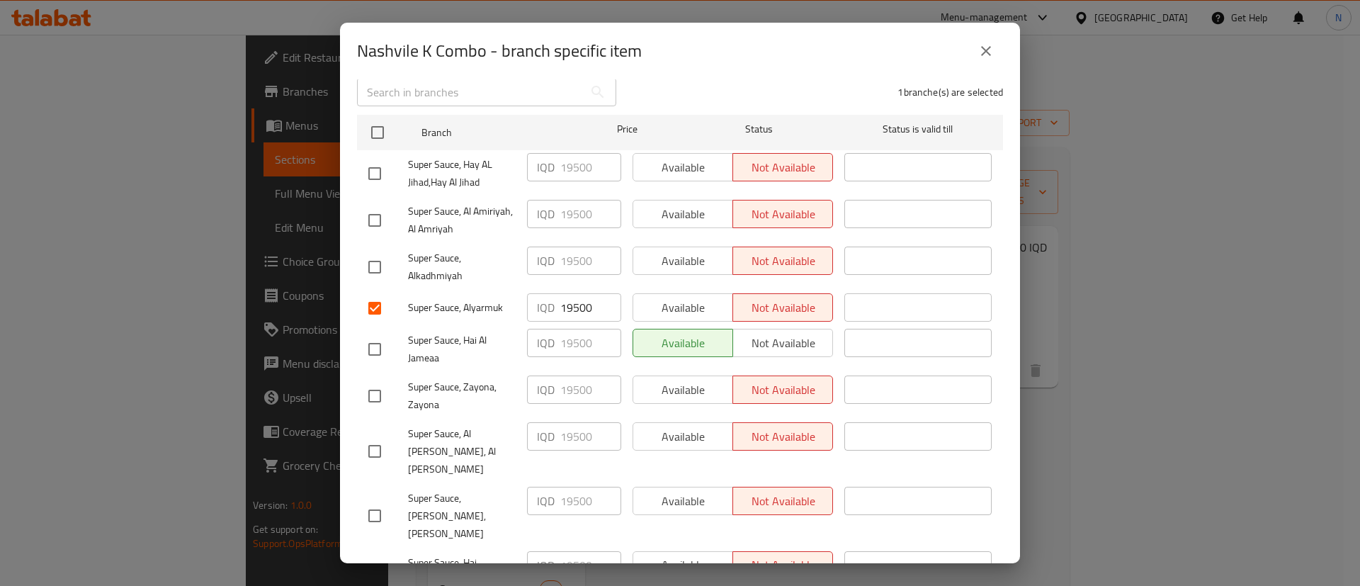
scroll to position [213, 0]
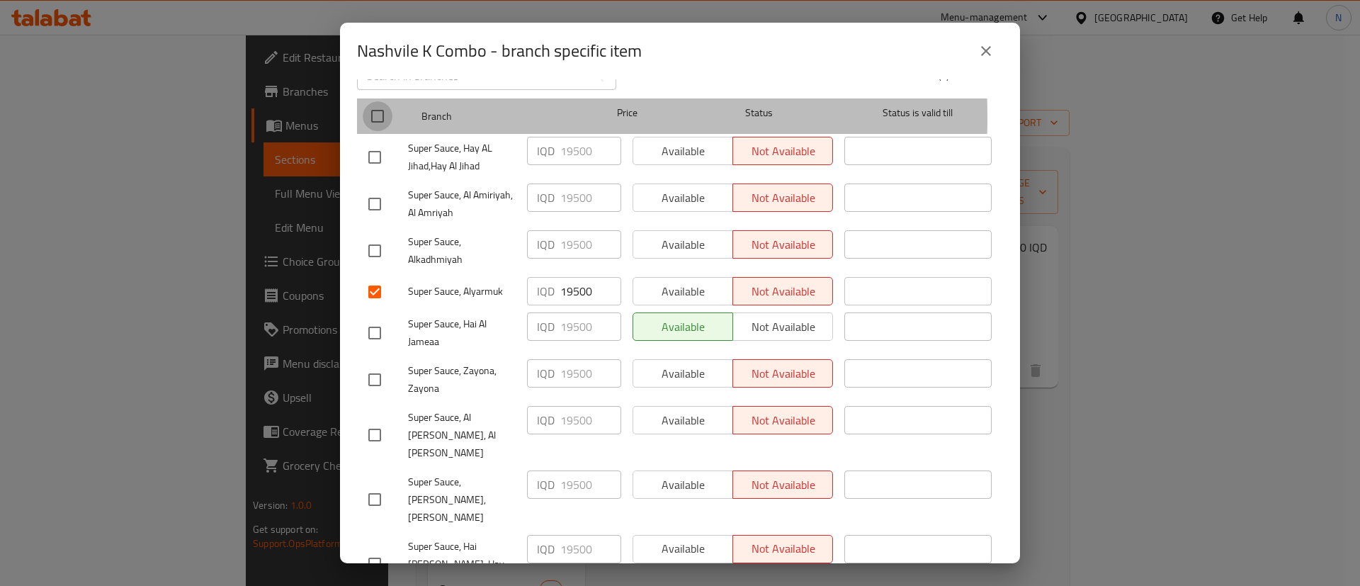
click at [371, 108] on input "checkbox" at bounding box center [378, 116] width 30 height 30
checkbox input "true"
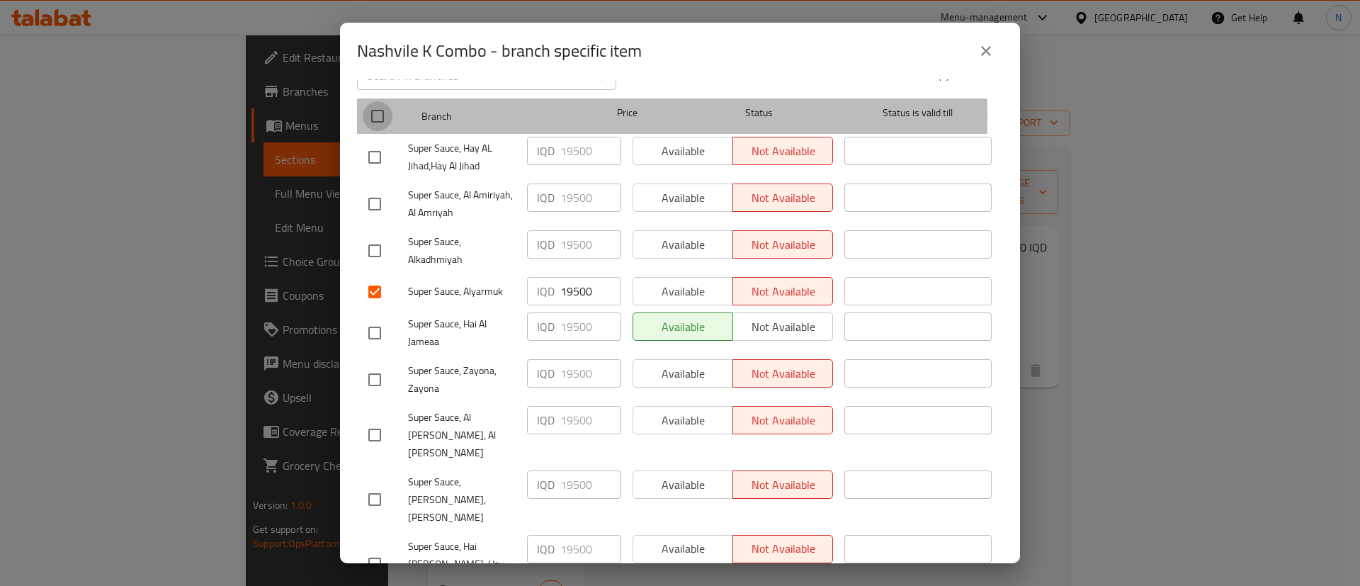
checkbox input "true"
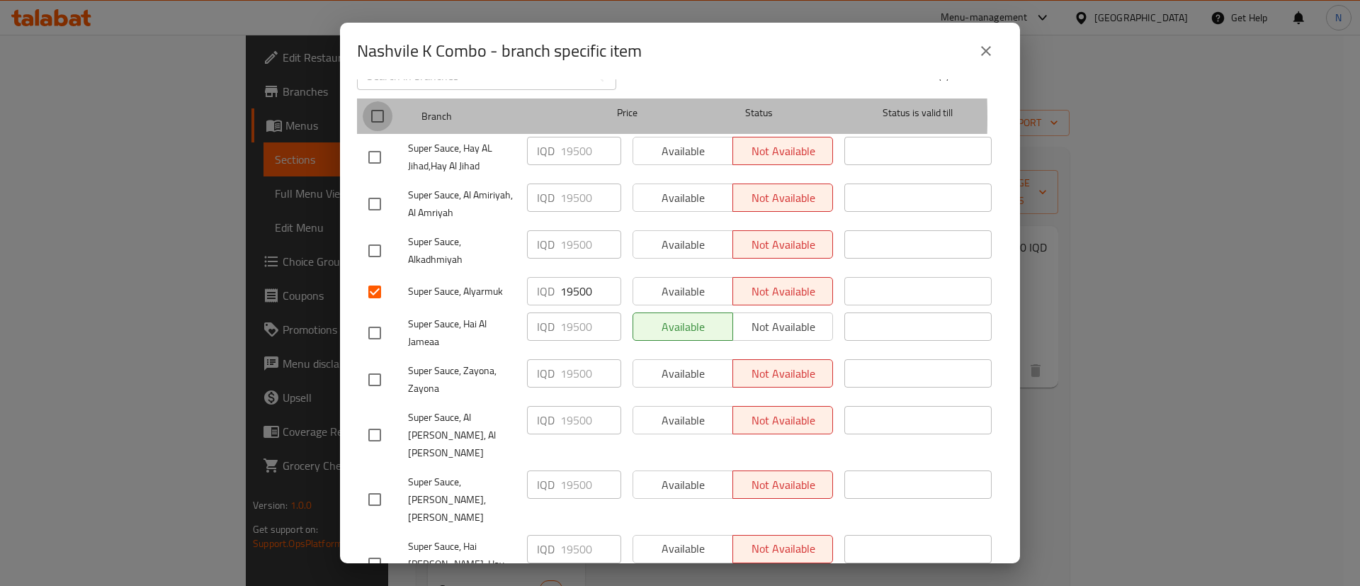
checkbox input "true"
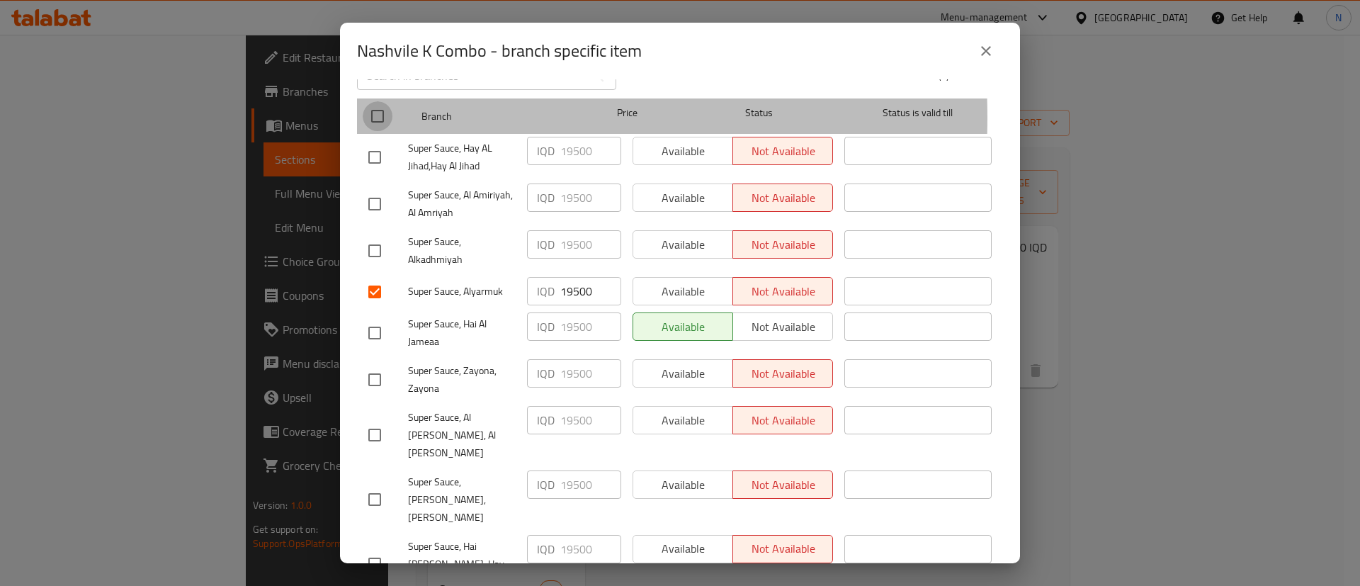
checkbox input "true"
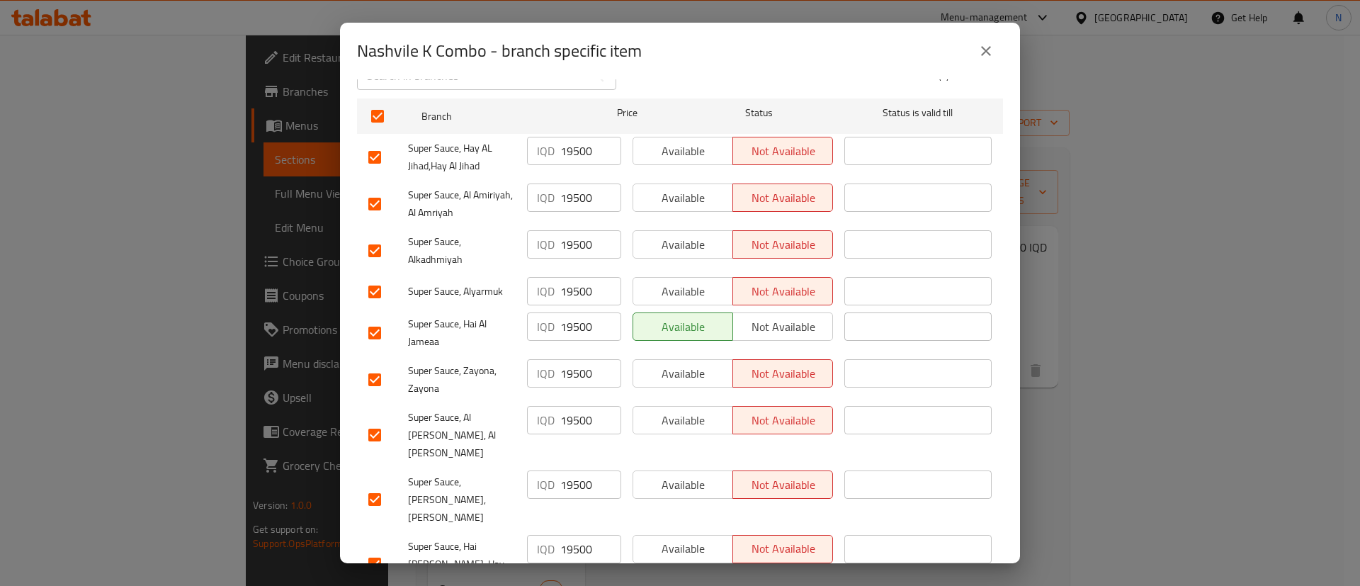
click at [375, 143] on input "checkbox" at bounding box center [375, 157] width 30 height 30
checkbox input "false"
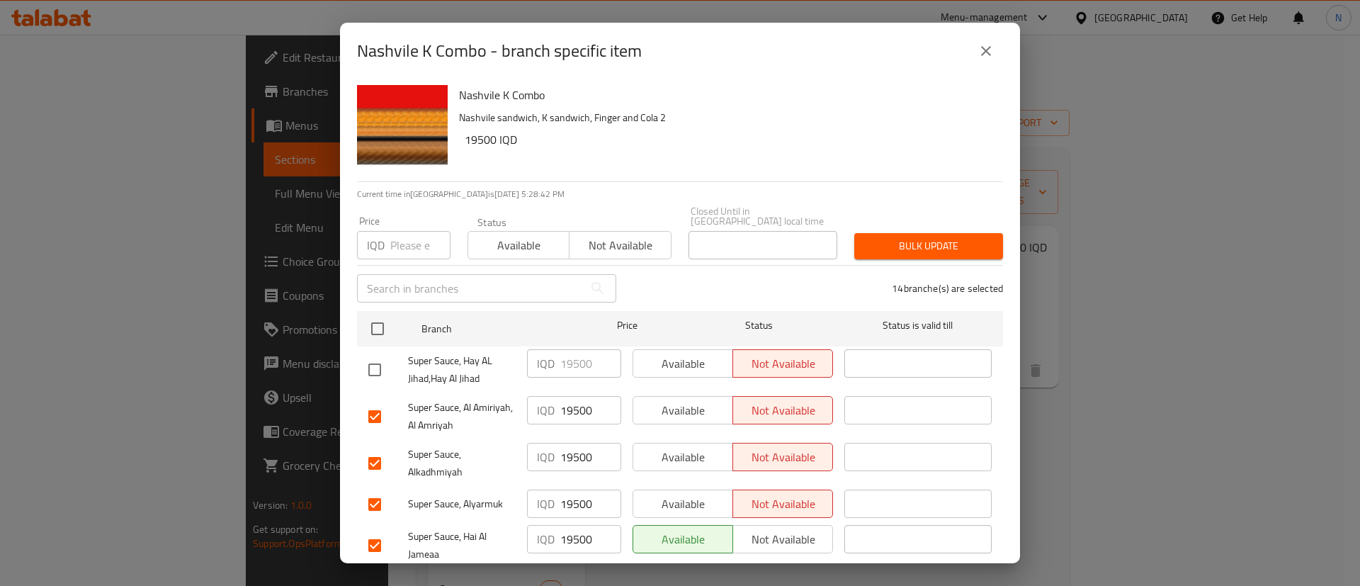
scroll to position [106, 0]
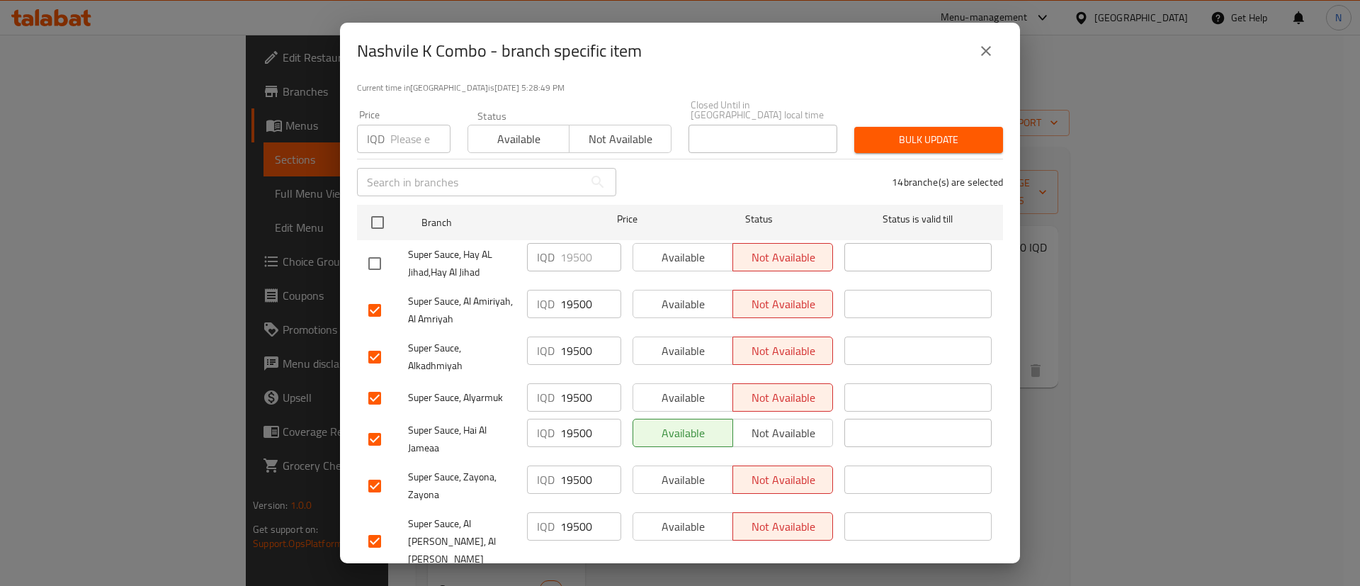
click at [373, 304] on input "checkbox" at bounding box center [375, 310] width 30 height 30
checkbox input "false"
click at [385, 348] on input "checkbox" at bounding box center [375, 357] width 30 height 30
checkbox input "false"
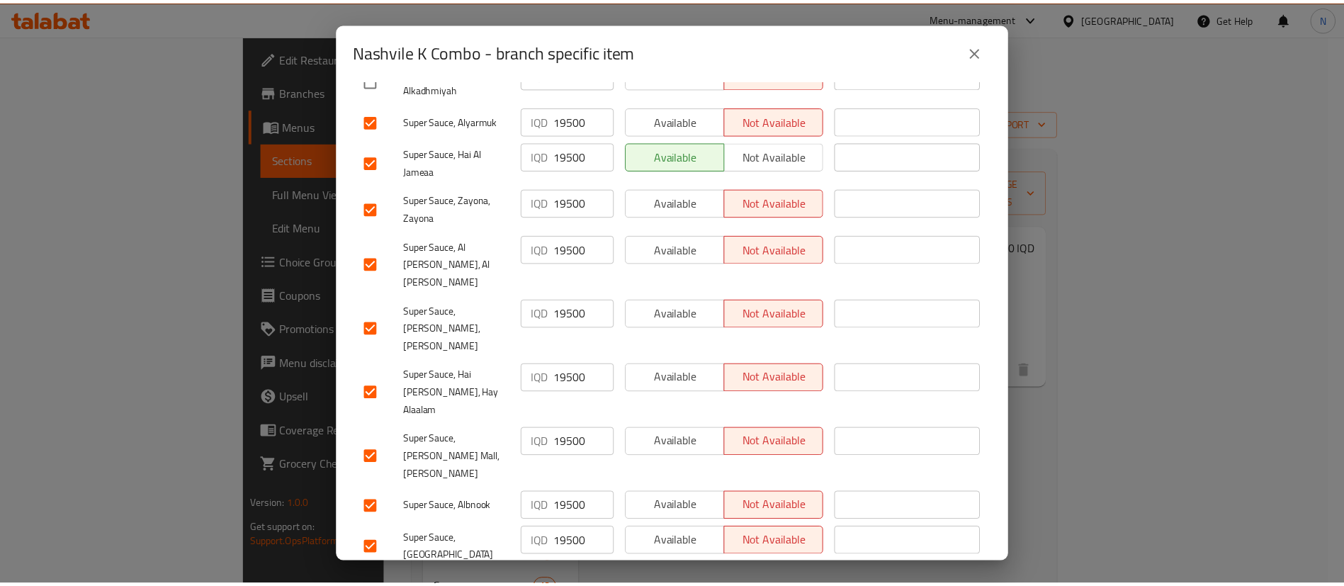
scroll to position [490, 0]
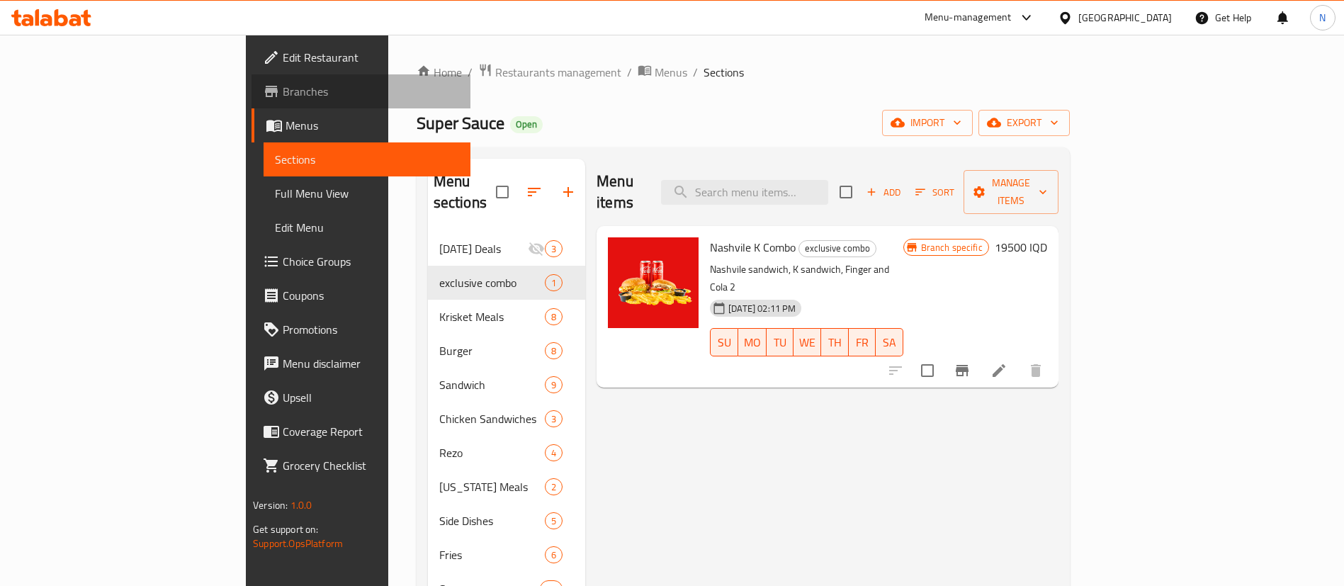
click at [283, 86] on span "Branches" at bounding box center [371, 91] width 176 height 17
